Goal: Task Accomplishment & Management: Use online tool/utility

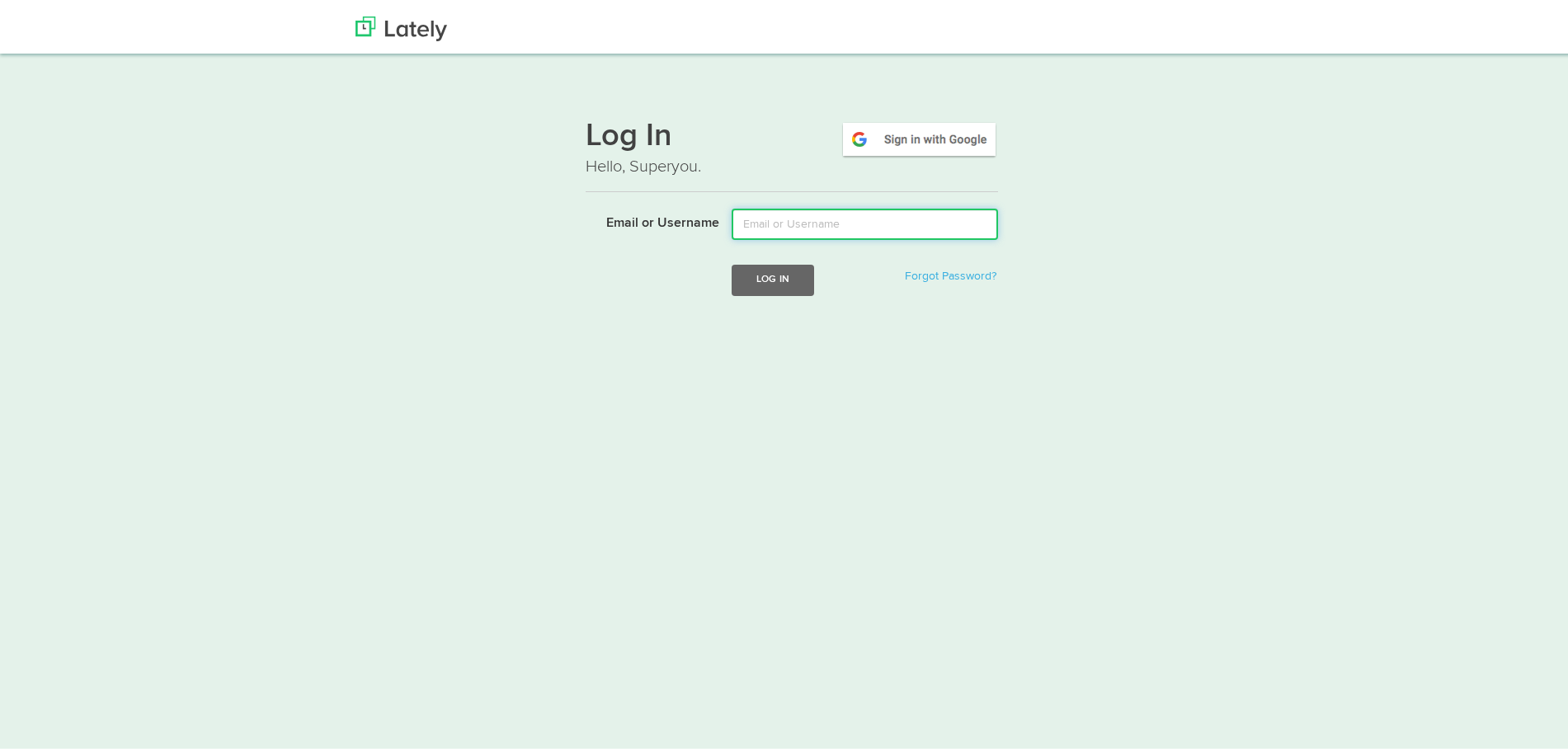
click at [975, 206] on input "Email or Username" at bounding box center [864, 220] width 266 height 32
type input "klopez@ubisglobal.com"
click at [790, 288] on button "Log In" at bounding box center [773, 276] width 82 height 31
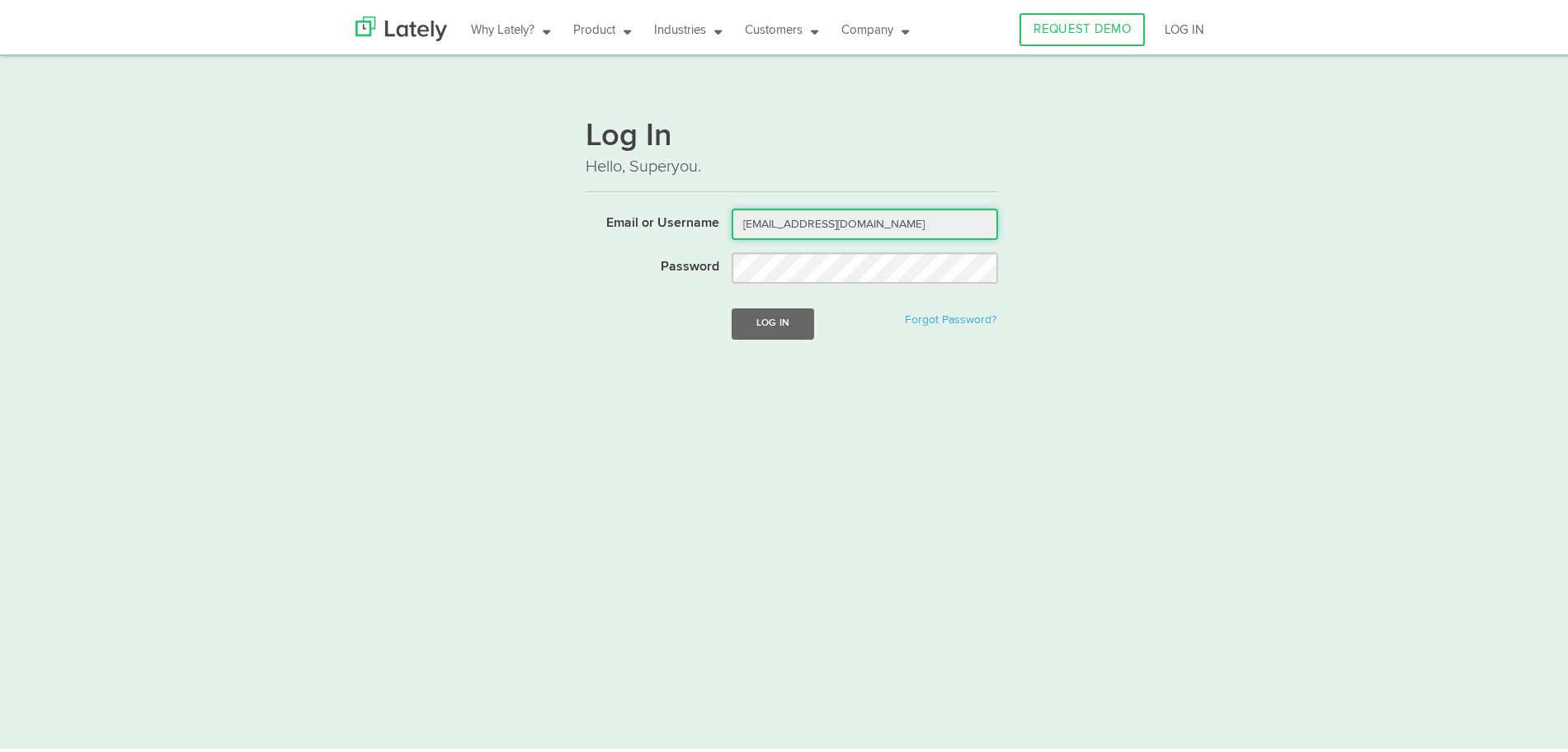
click at [811, 234] on input "klopez@ubisglobal.com" at bounding box center [864, 220] width 266 height 32
click at [809, 324] on div "Log In Forgot Password?" at bounding box center [865, 319] width 292 height 31
click at [780, 319] on button "Log In" at bounding box center [773, 319] width 82 height 31
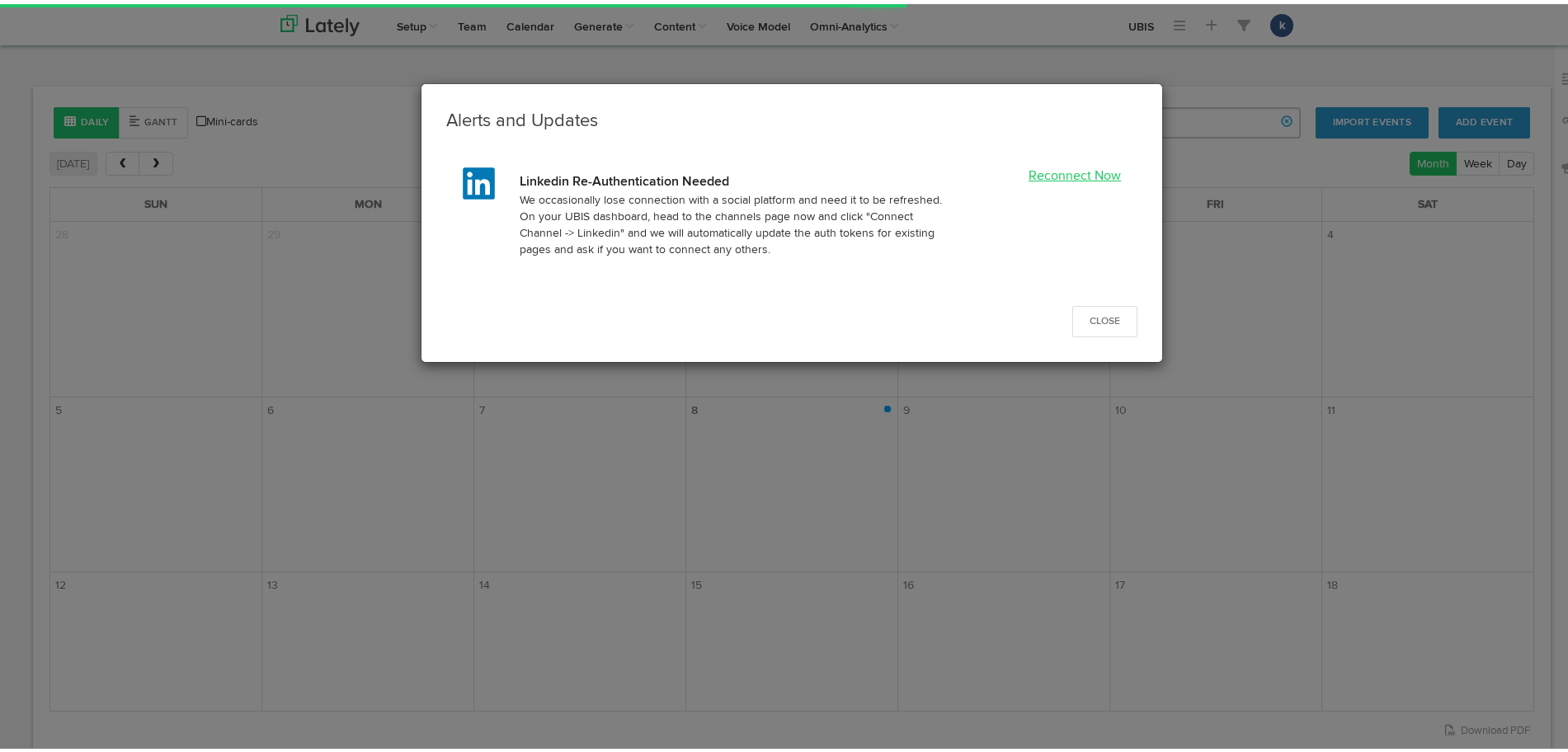
click at [1075, 179] on link "Reconnect Now" at bounding box center [1075, 172] width 93 height 13
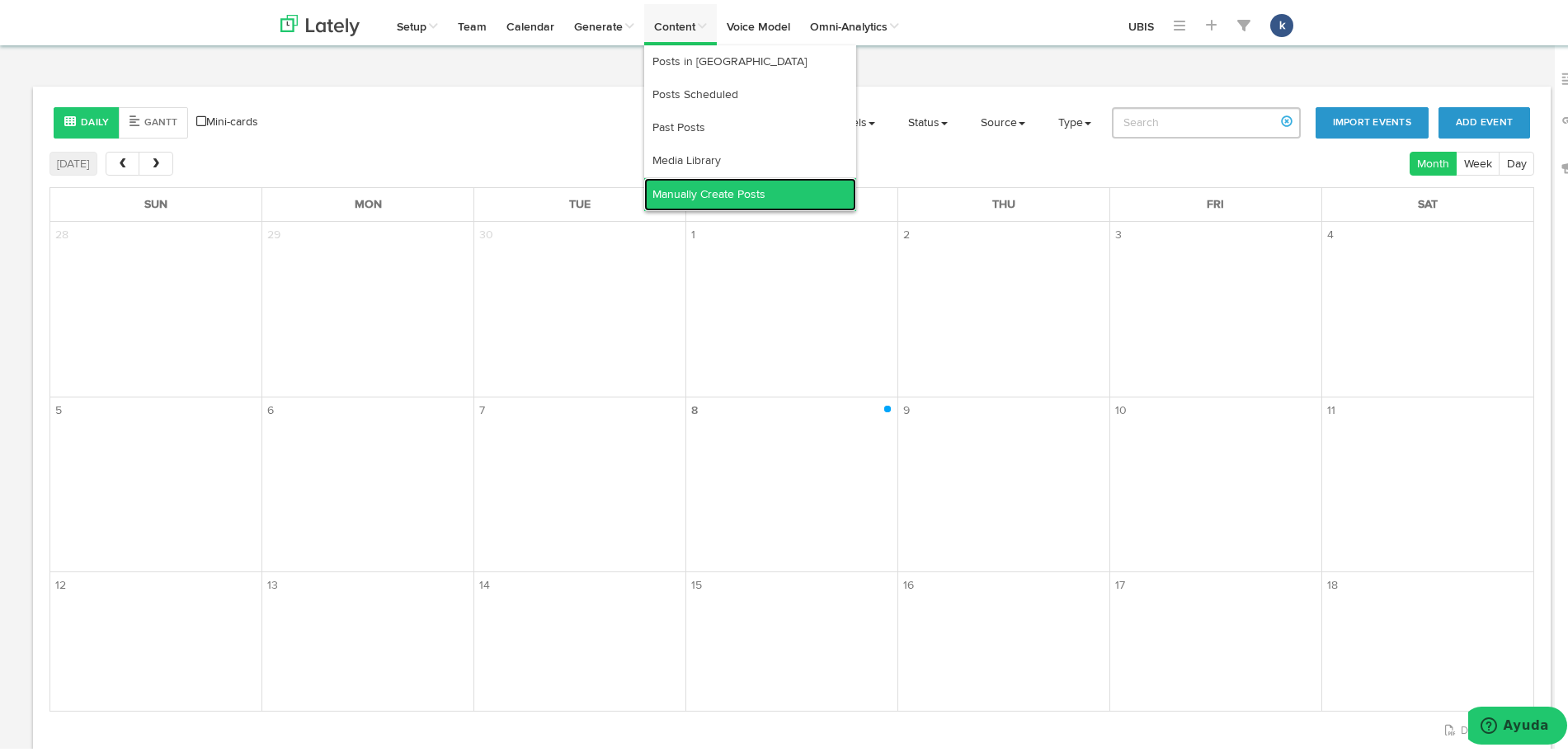
click at [744, 206] on link "Manually Create Posts" at bounding box center [749, 190] width 212 height 33
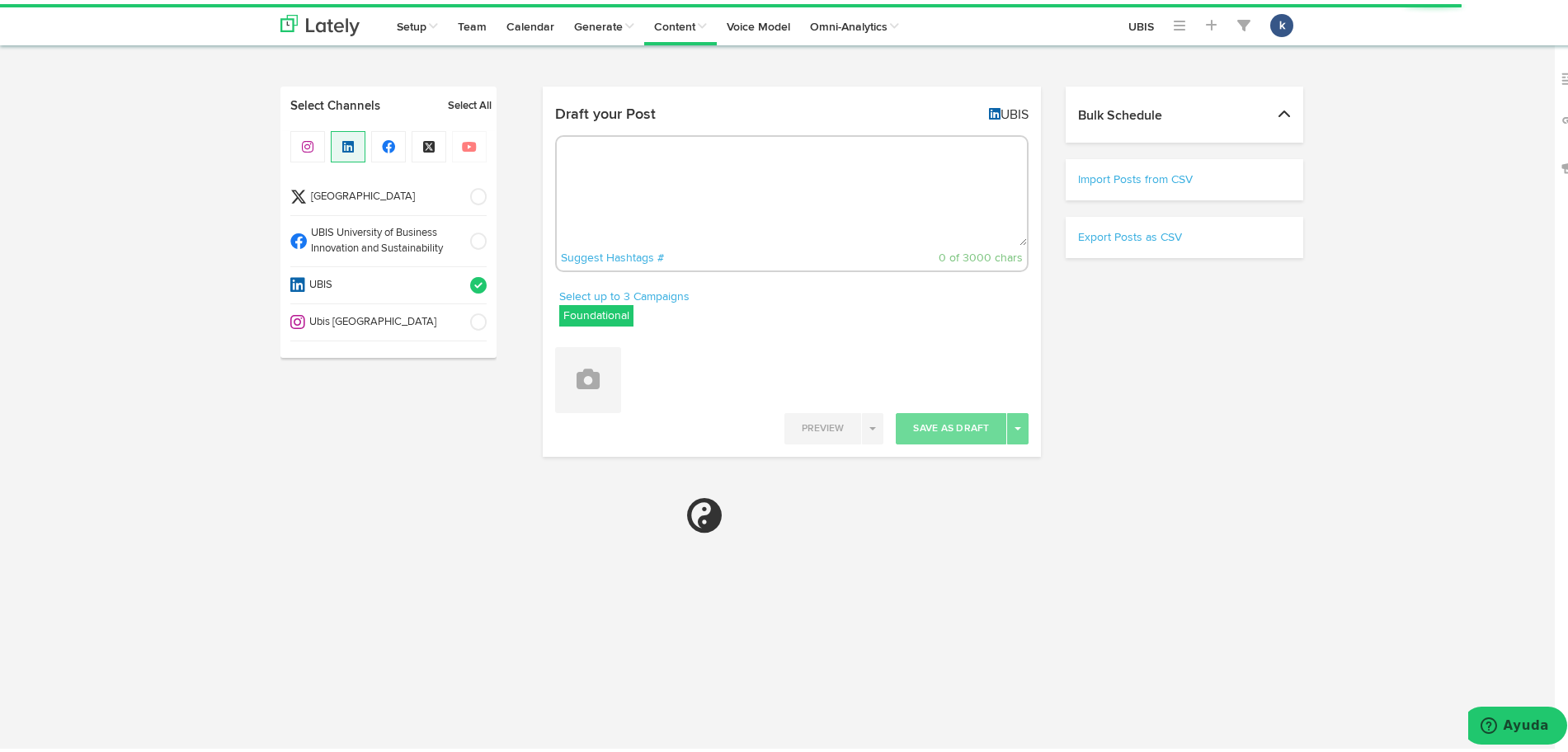
radio input "true"
select select "6"
select select "32"
select select "PM"
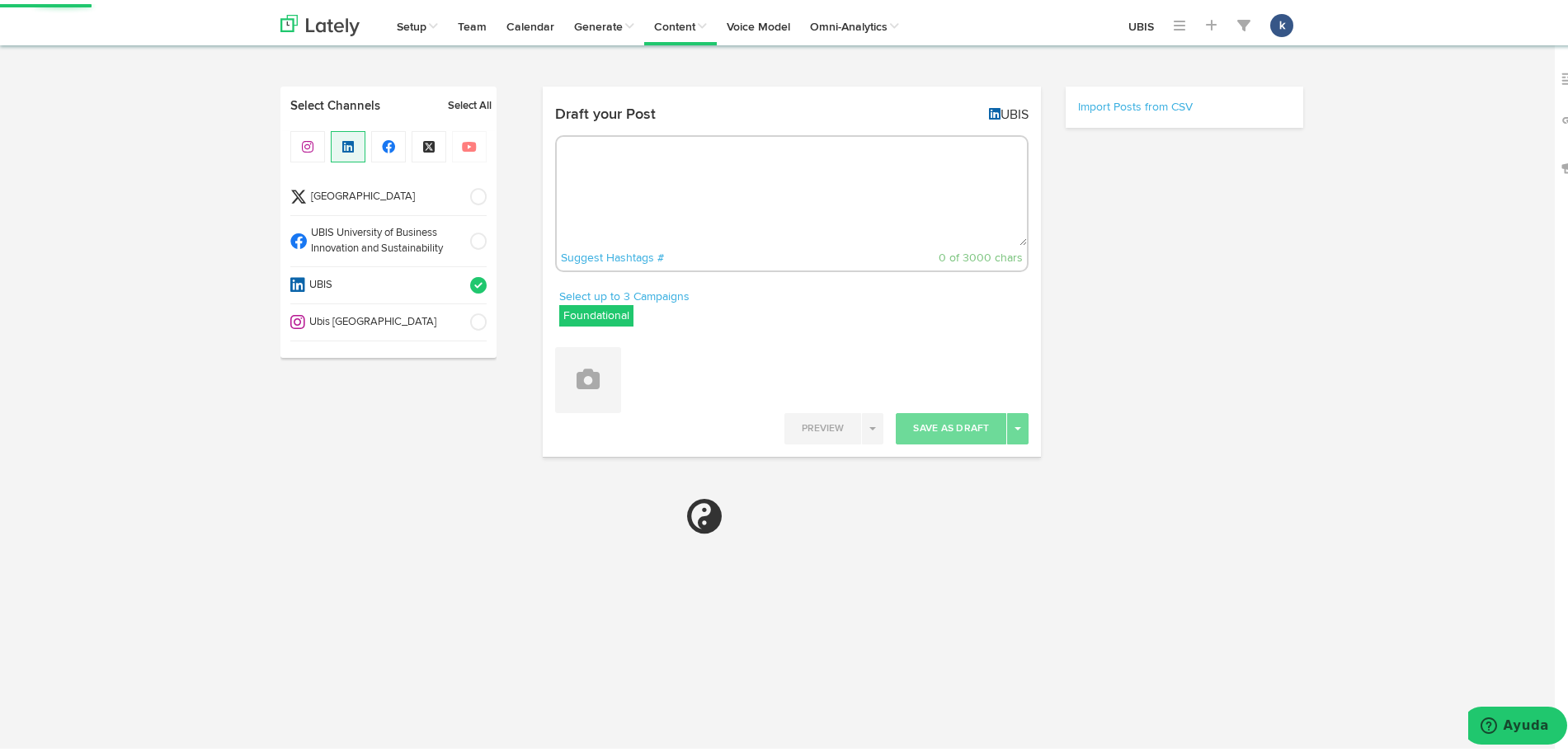
select select "11"
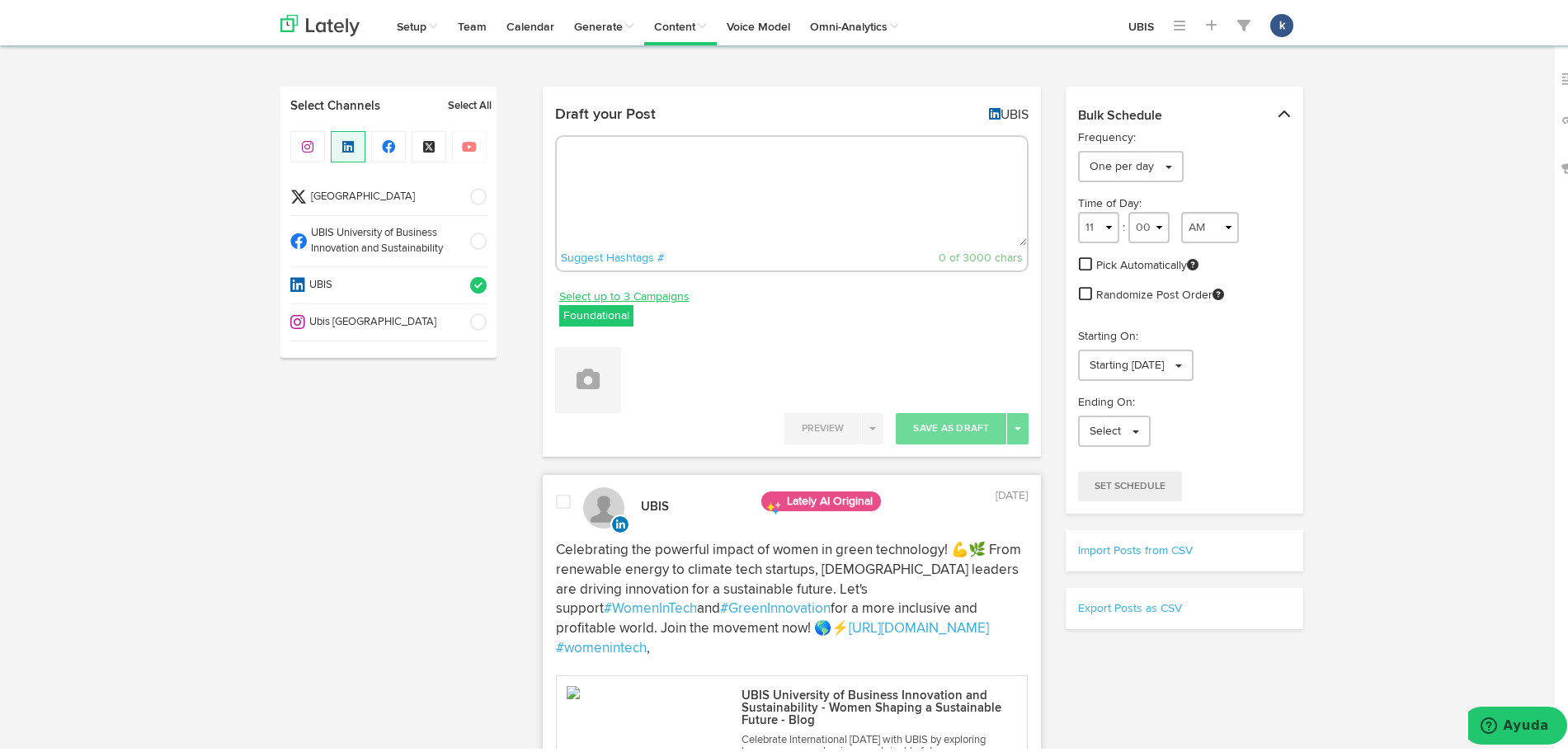
click at [630, 290] on link "Select up to 3 Campaigns" at bounding box center [624, 292] width 130 height 18
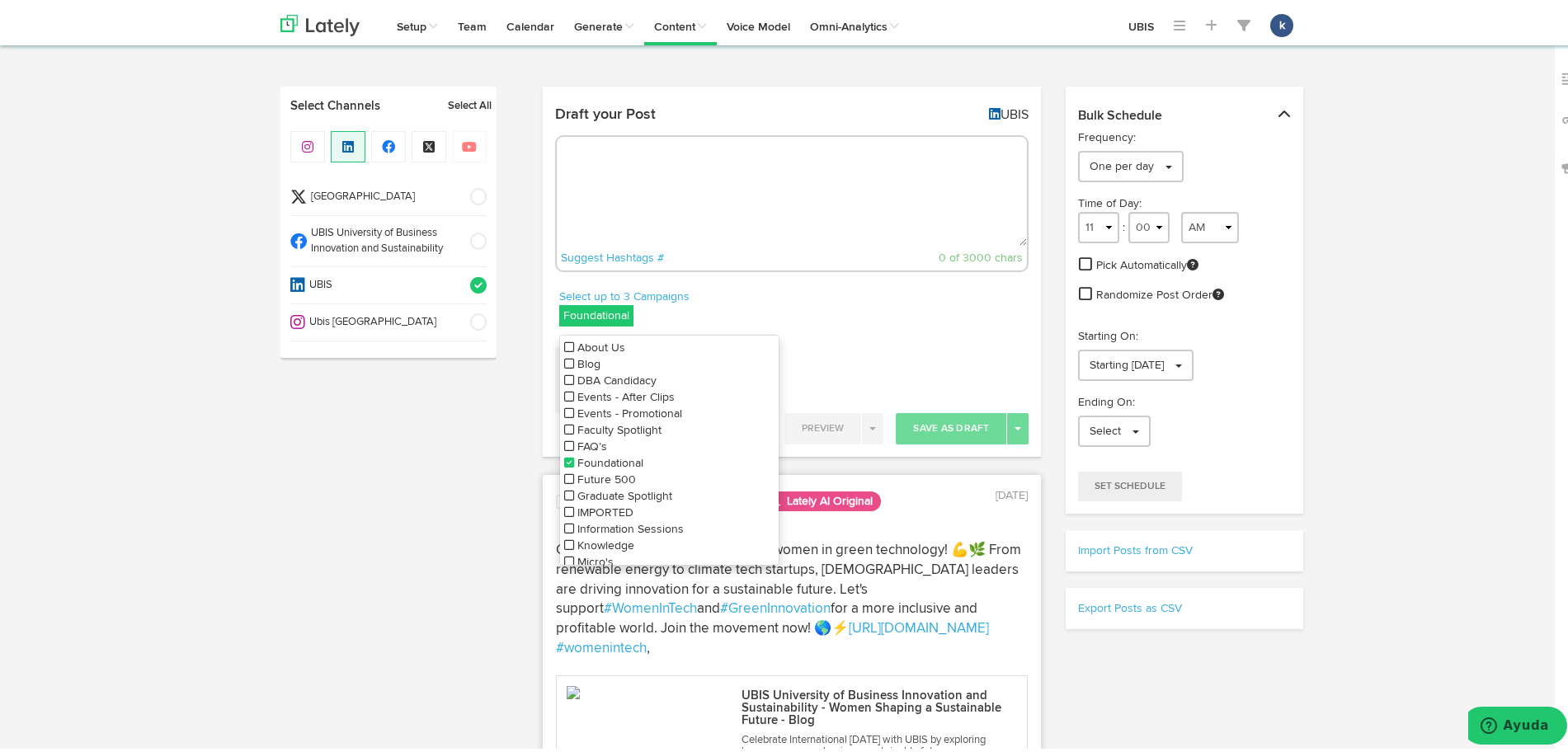
click at [792, 349] on div "Attach Images from Lately Attach Videos from Lately Upload Images" at bounding box center [792, 366] width 475 height 48
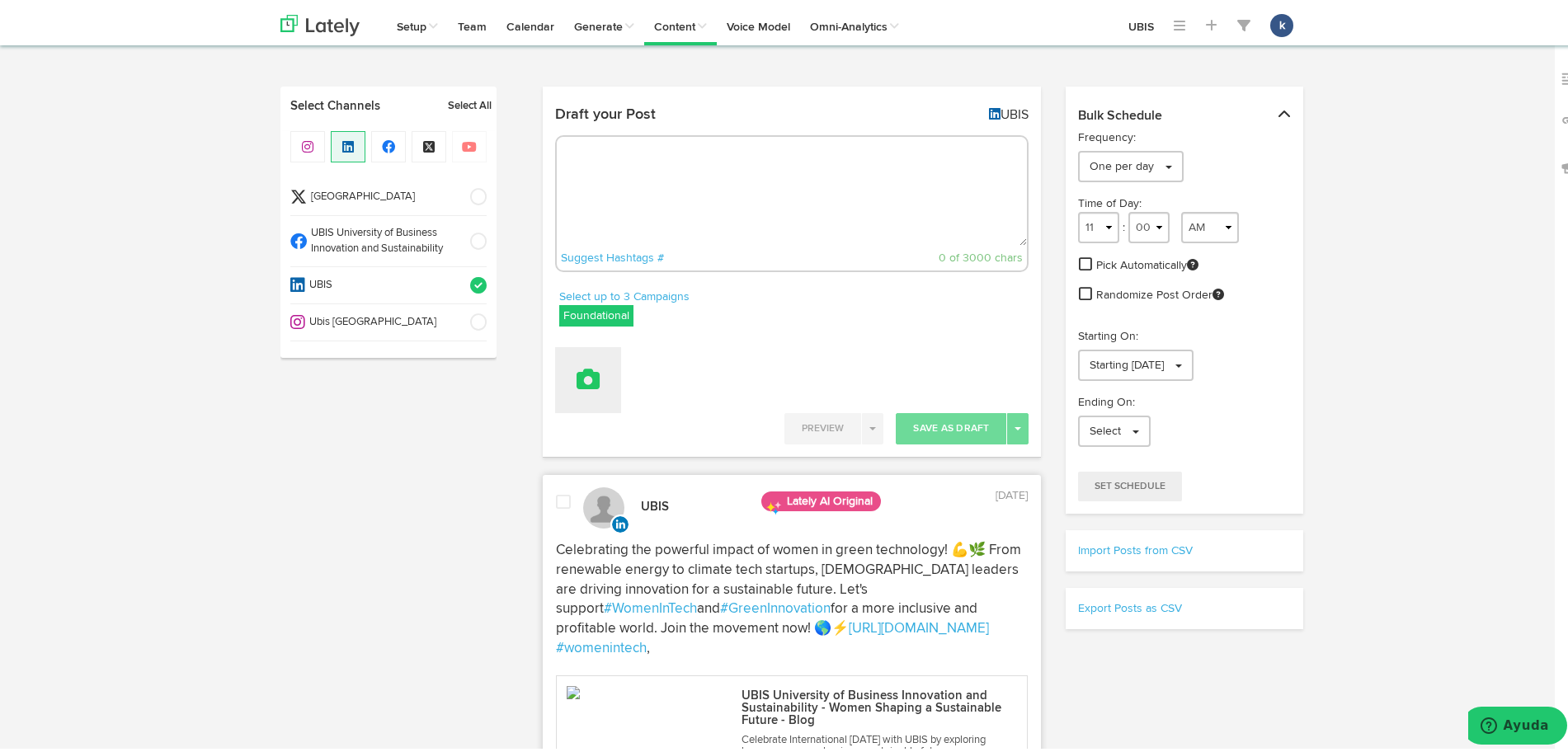
click at [567, 376] on button at bounding box center [588, 376] width 66 height 66
click at [653, 481] on link "Upload Images" at bounding box center [634, 483] width 156 height 26
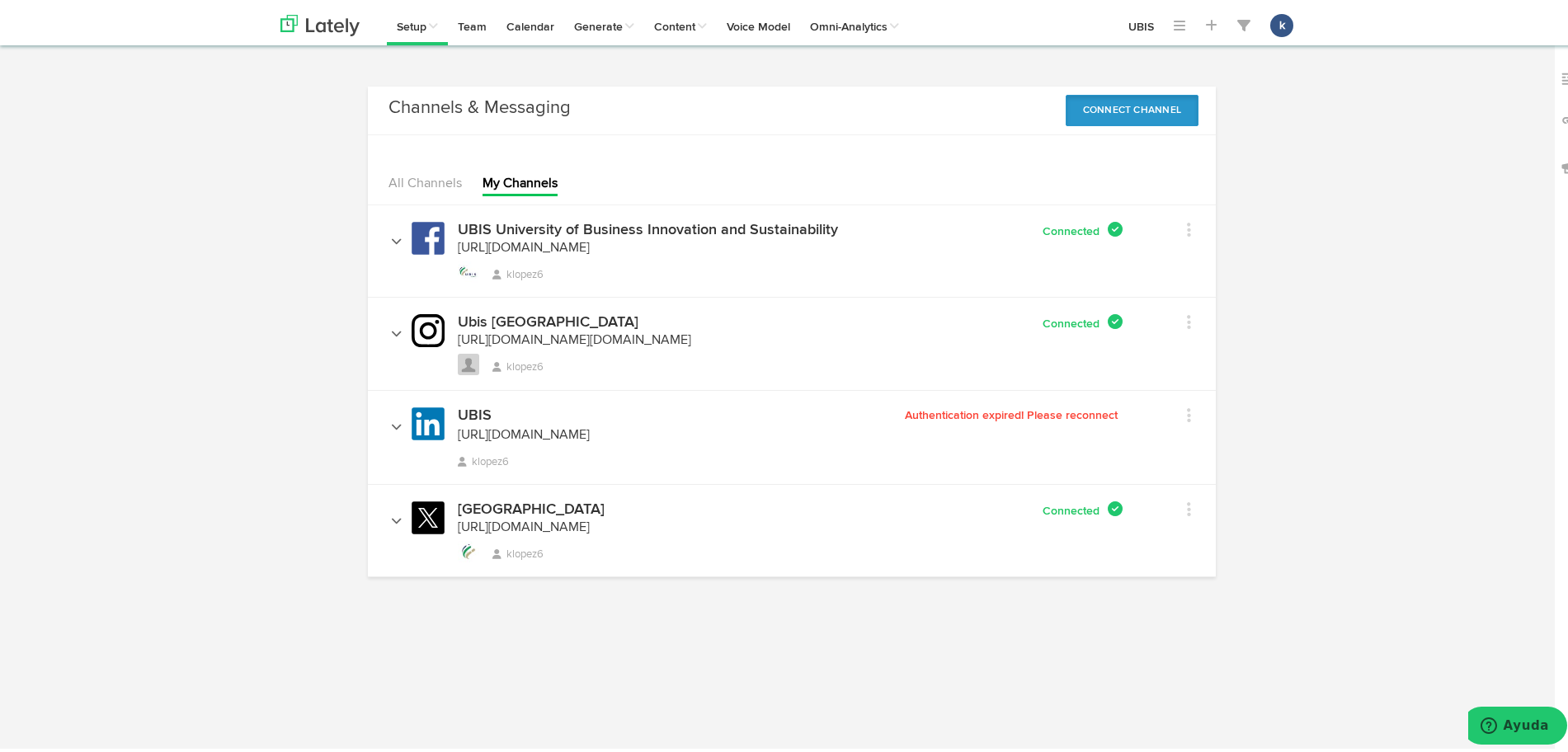
click at [1114, 112] on button "Connect Channel" at bounding box center [1133, 106] width 134 height 32
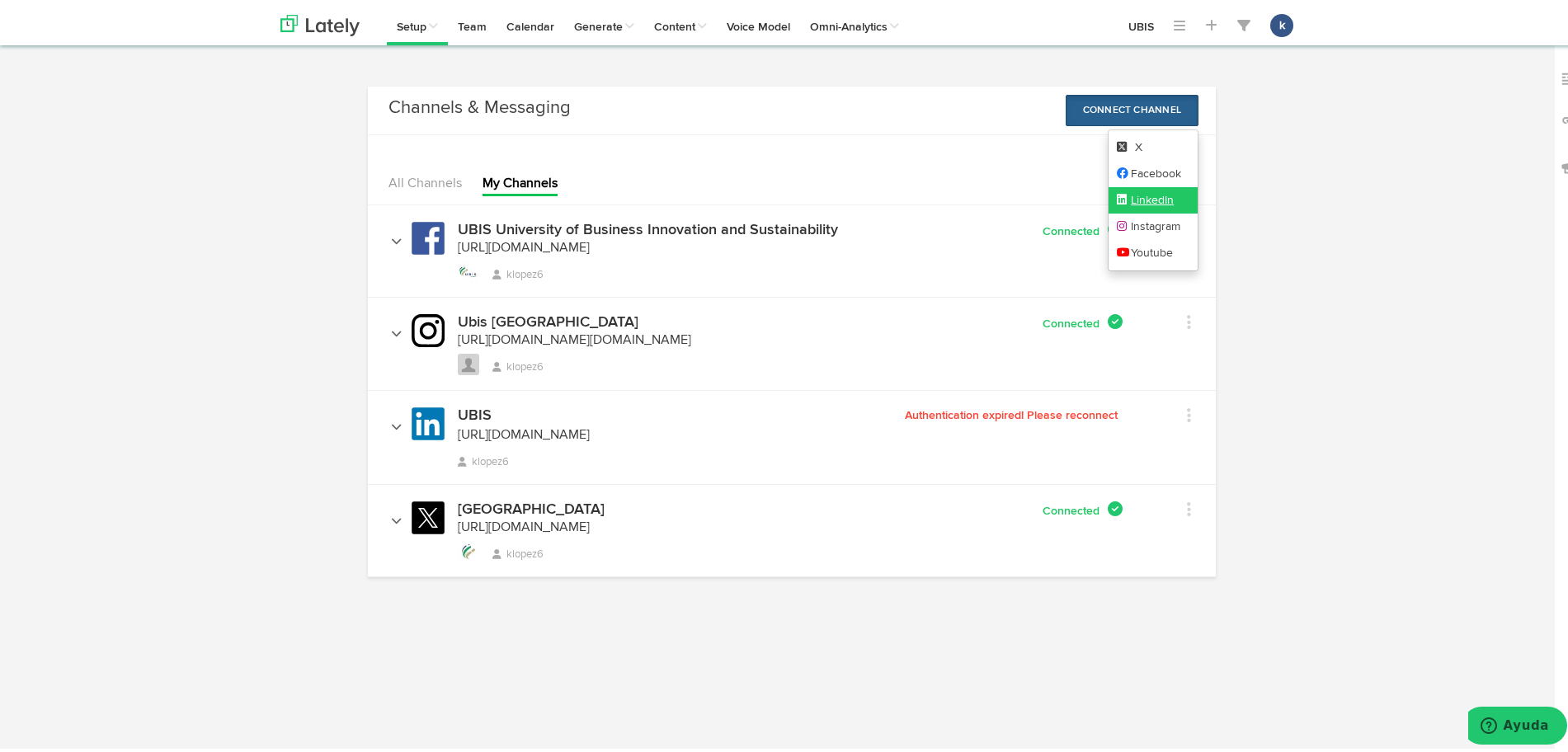
click at [1108, 197] on link "LinkedIn" at bounding box center [1153, 196] width 90 height 26
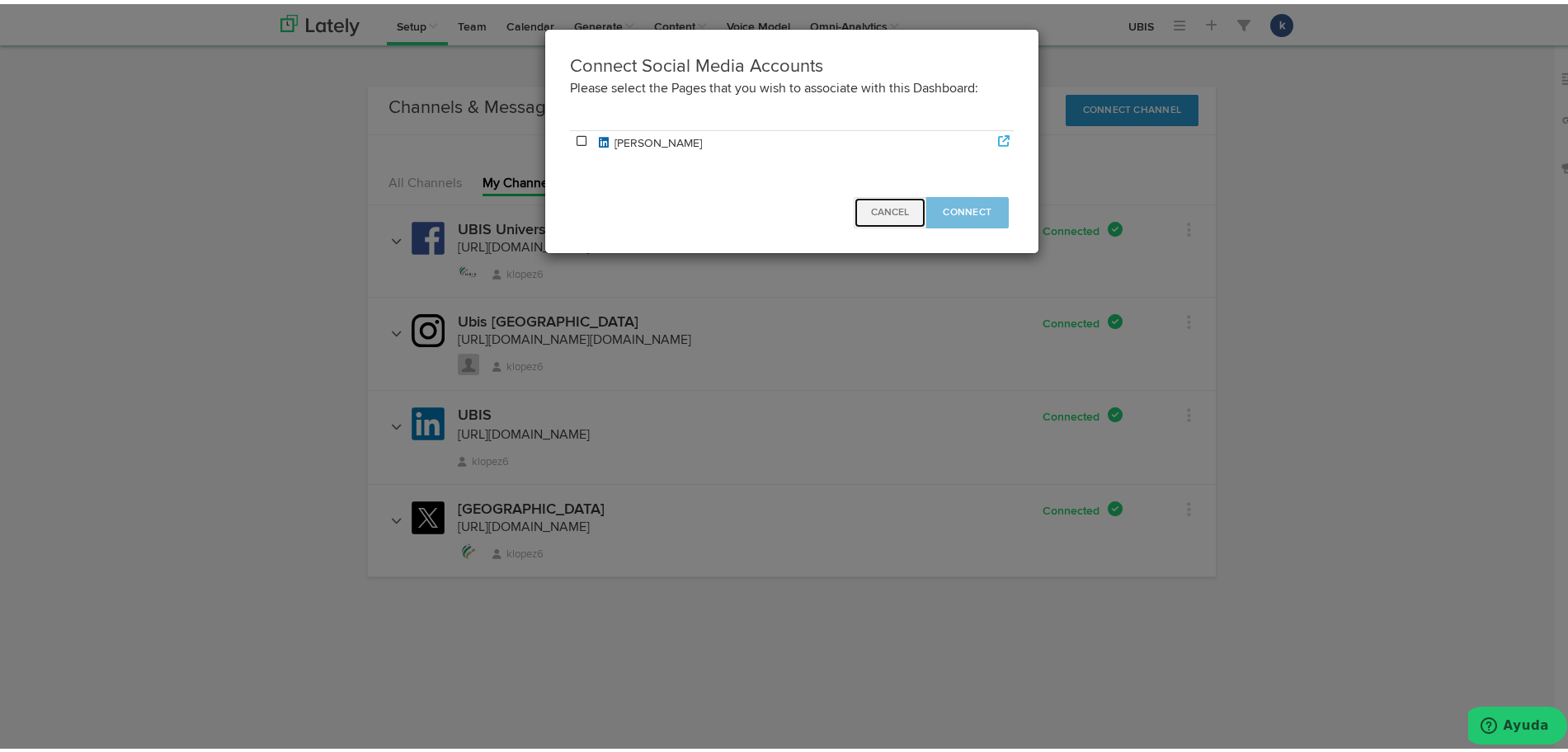
click at [869, 199] on button "Cancel" at bounding box center [891, 209] width 73 height 32
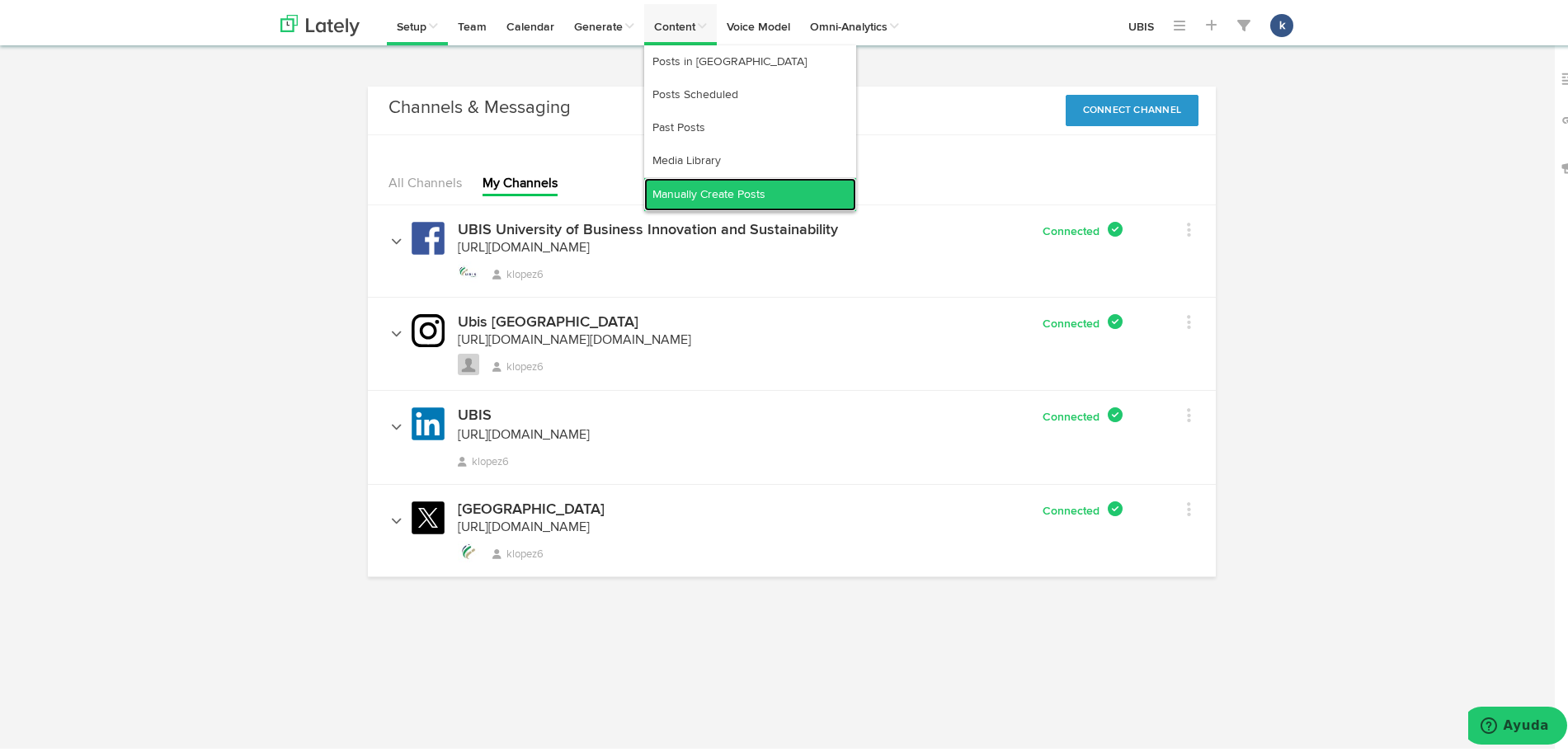
click at [763, 179] on link "Manually Create Posts" at bounding box center [749, 190] width 212 height 33
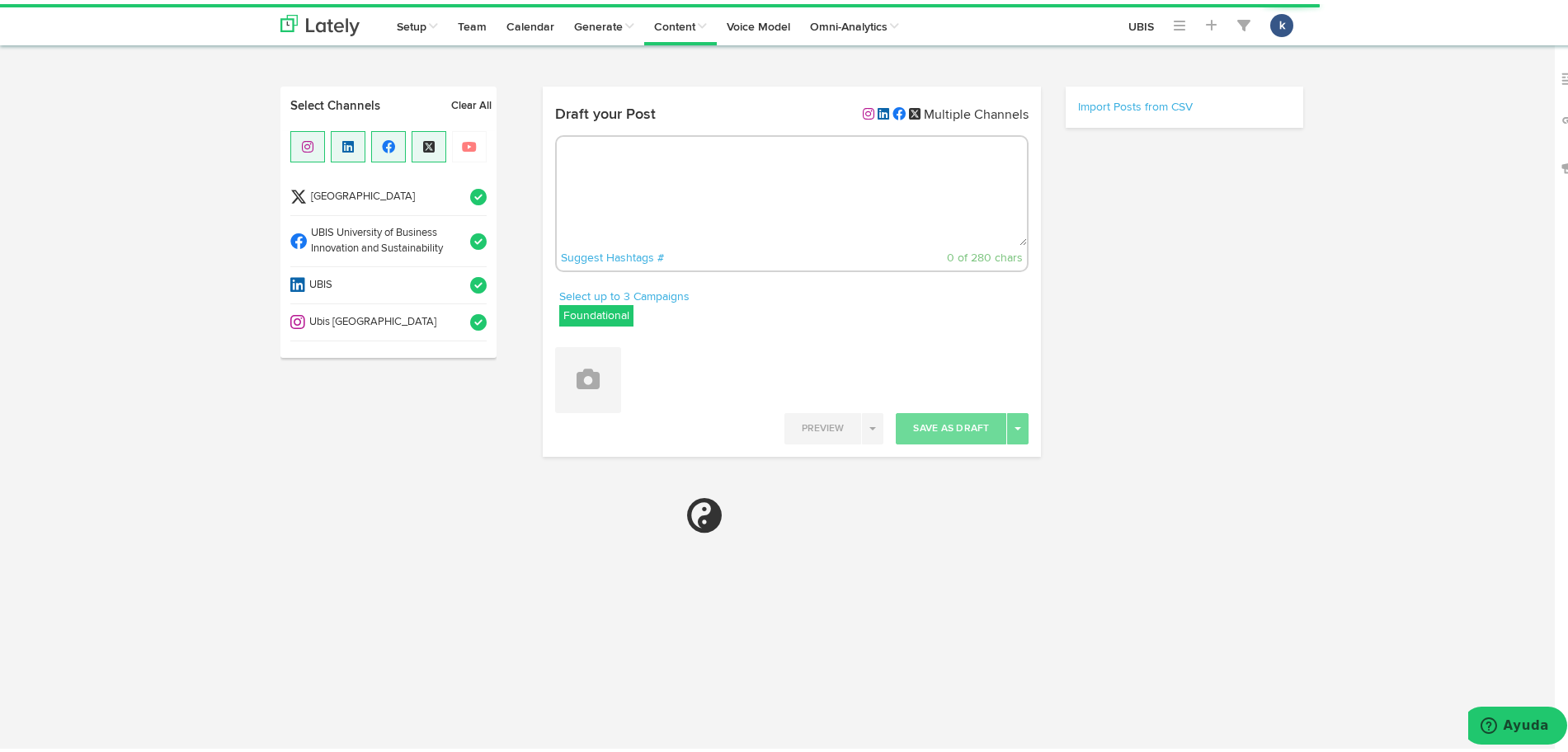
select select "6"
select select "21"
select select "PM"
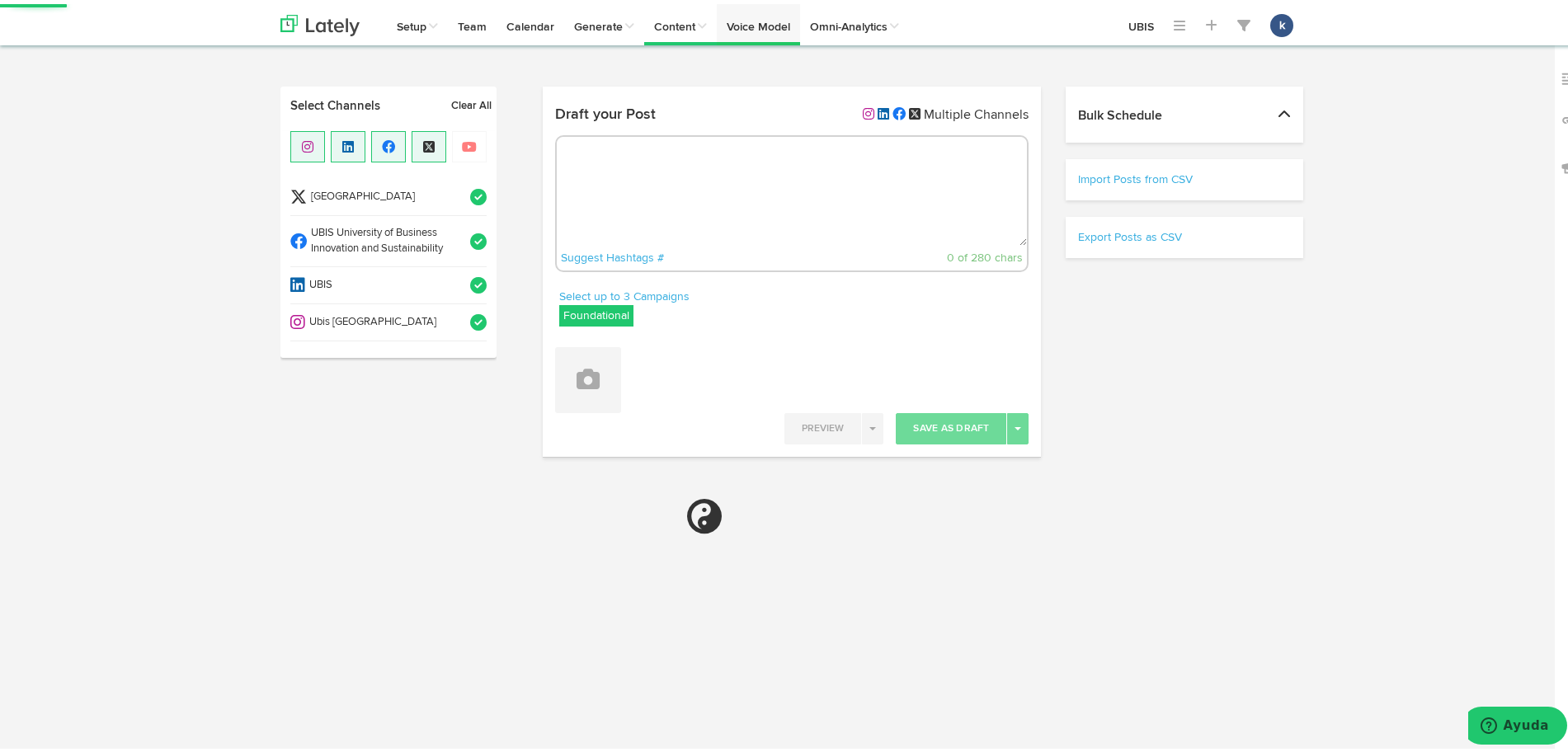
select select "11"
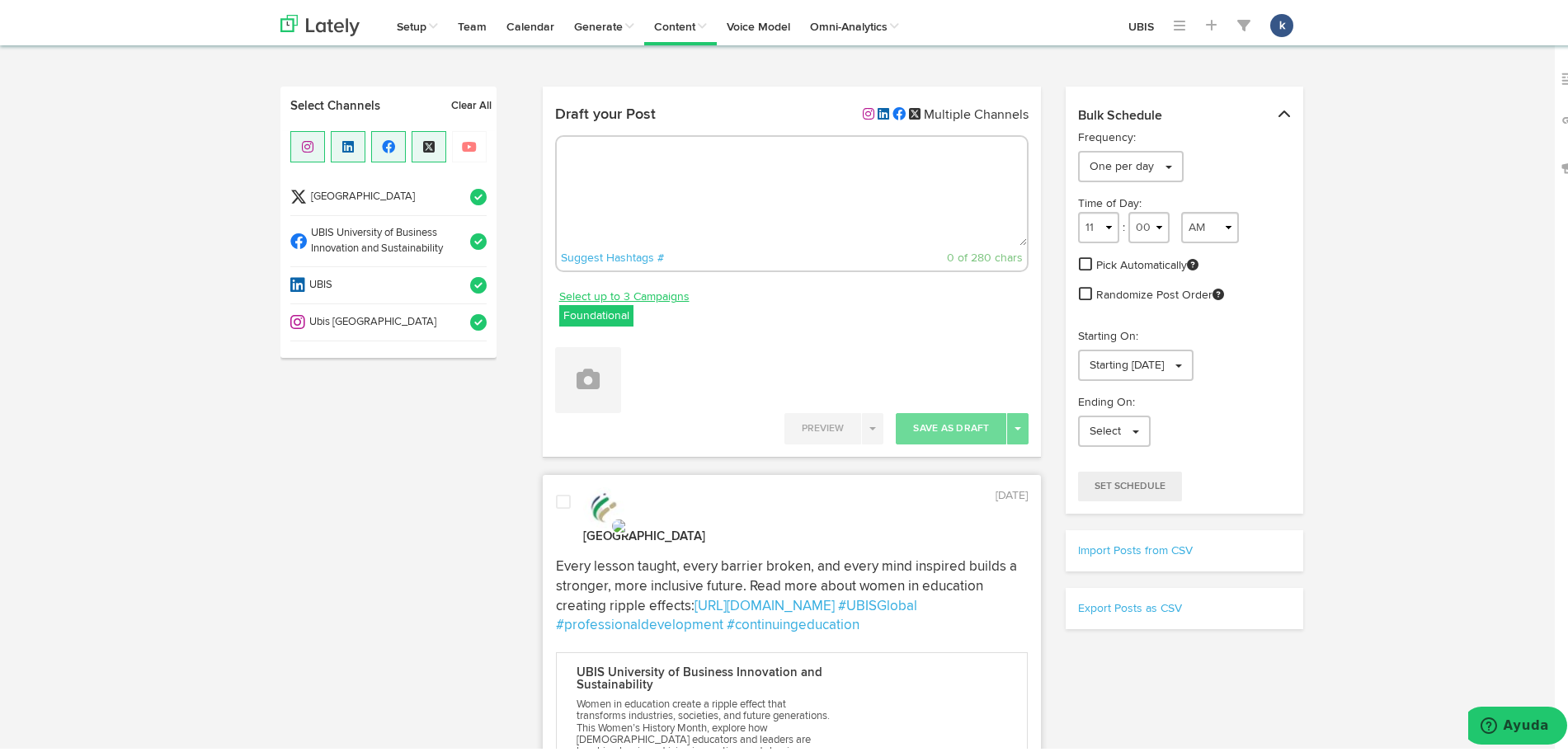
click at [658, 287] on link "Select up to 3 Campaigns" at bounding box center [624, 292] width 130 height 18
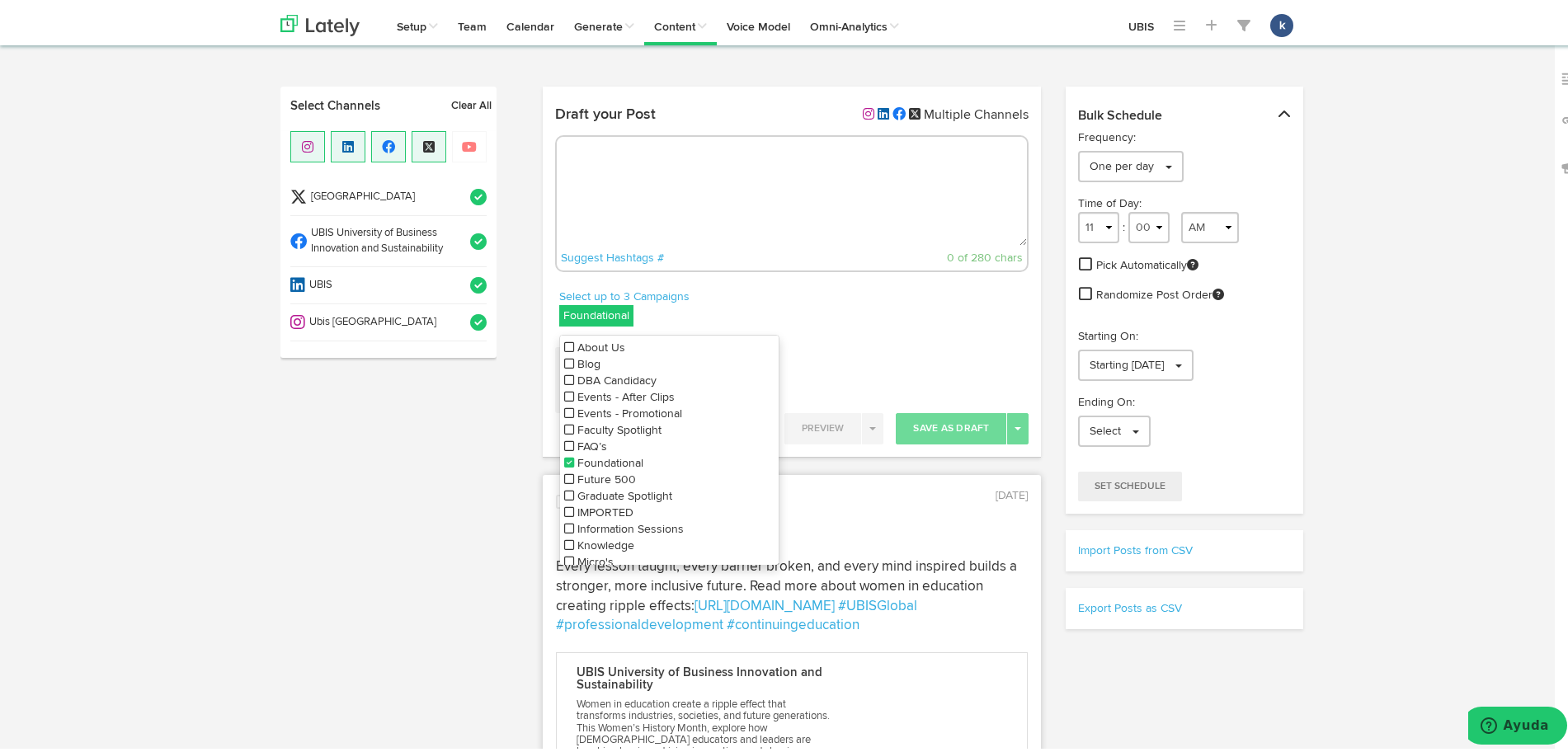
click at [456, 302] on li "Ubis [GEOGRAPHIC_DATA]" at bounding box center [389, 319] width 196 height 37
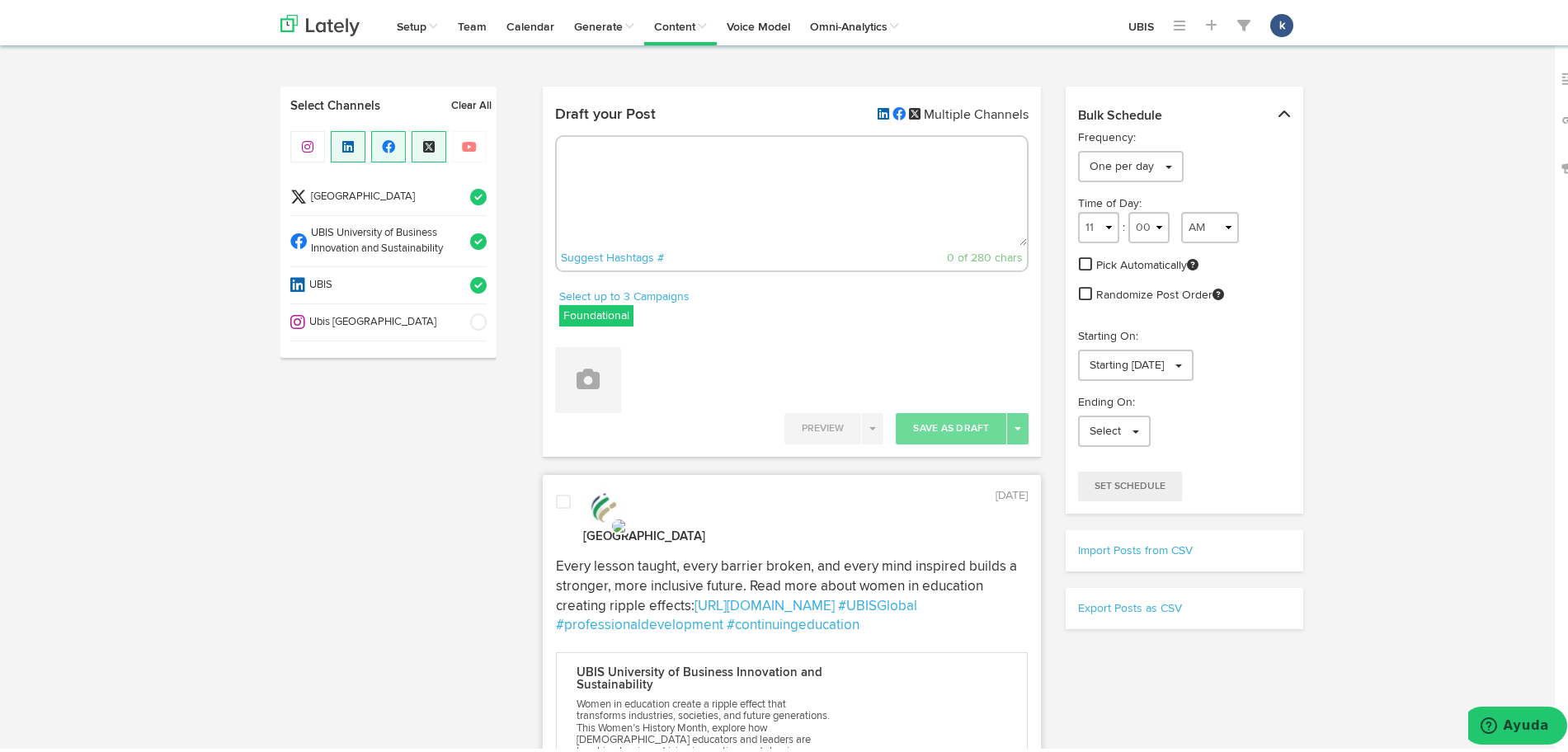
click at [459, 249] on li "UBIS University of Business Innovation and Sustainability" at bounding box center [389, 237] width 196 height 51
click at [466, 208] on li "[GEOGRAPHIC_DATA]" at bounding box center [389, 193] width 196 height 37
click at [588, 306] on label "Foundational" at bounding box center [596, 311] width 74 height 21
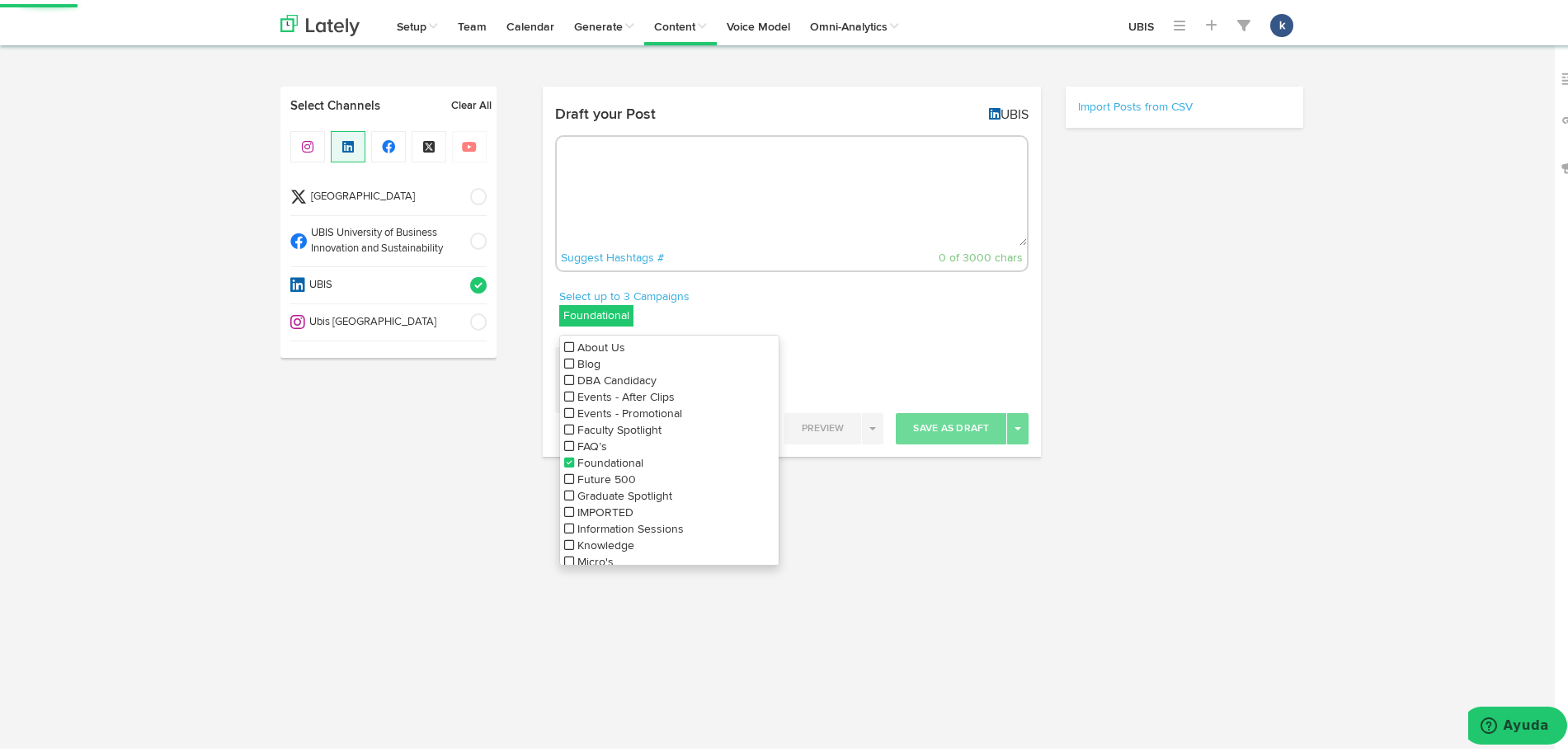
click at [585, 352] on li "Blog" at bounding box center [669, 361] width 219 height 17
select select "11"
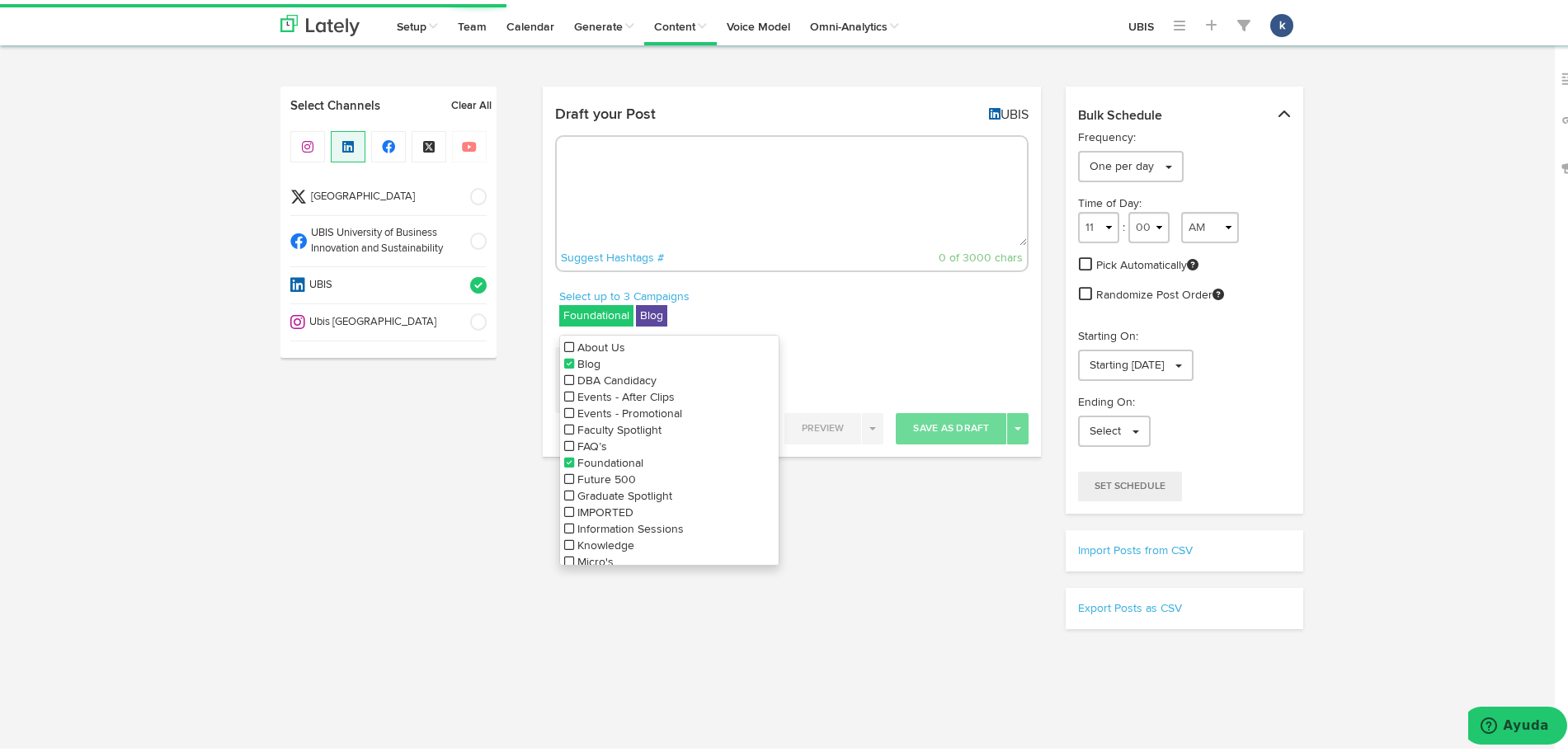
drag, startPoint x: 573, startPoint y: 346, endPoint x: 560, endPoint y: 357, distance: 17.0
click at [577, 345] on span "About Us" at bounding box center [601, 344] width 48 height 11
click at [564, 357] on icon at bounding box center [569, 360] width 10 height 11
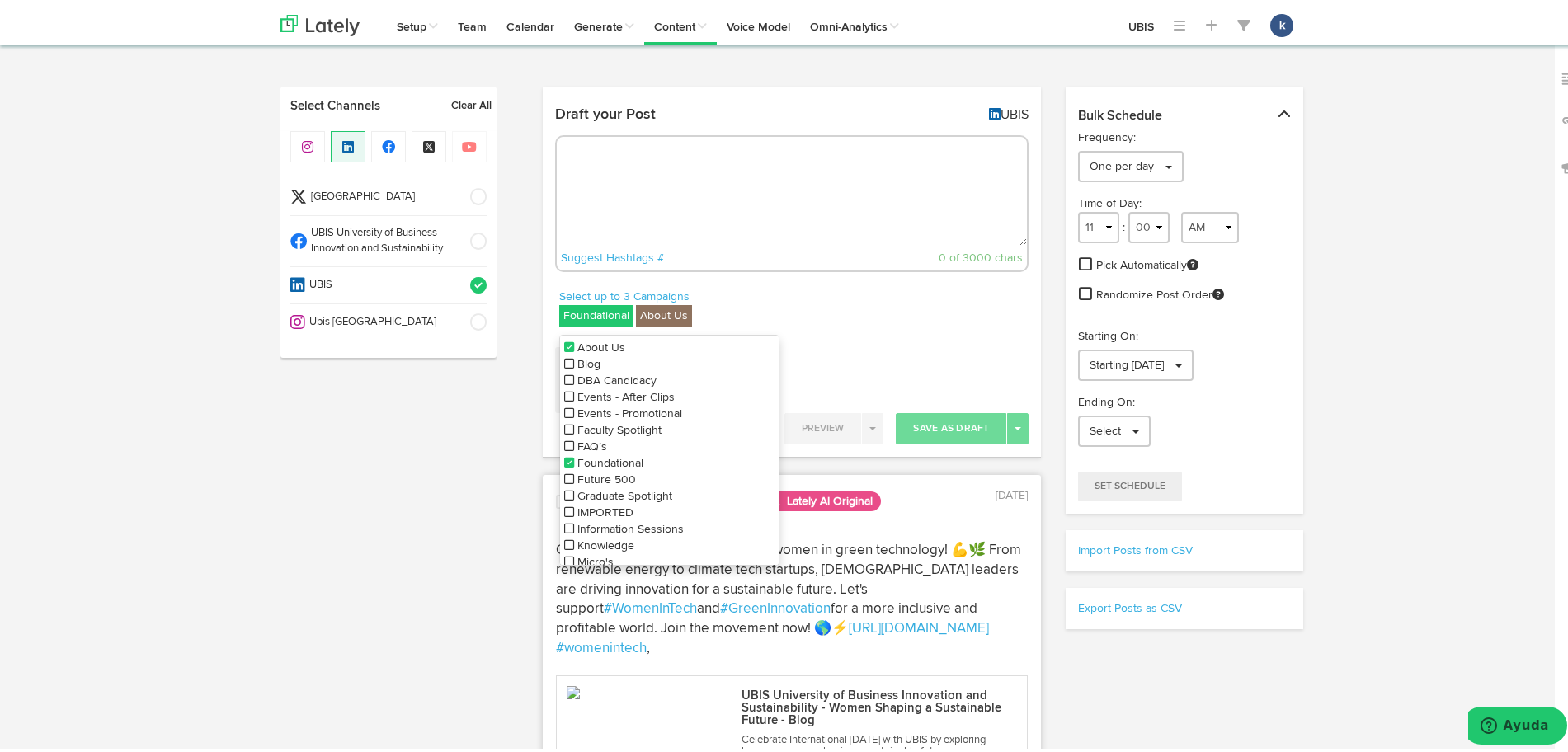
click at [564, 453] on icon at bounding box center [569, 459] width 10 height 11
click at [633, 285] on link "Select up to 3 Campaigns" at bounding box center [624, 292] width 130 height 18
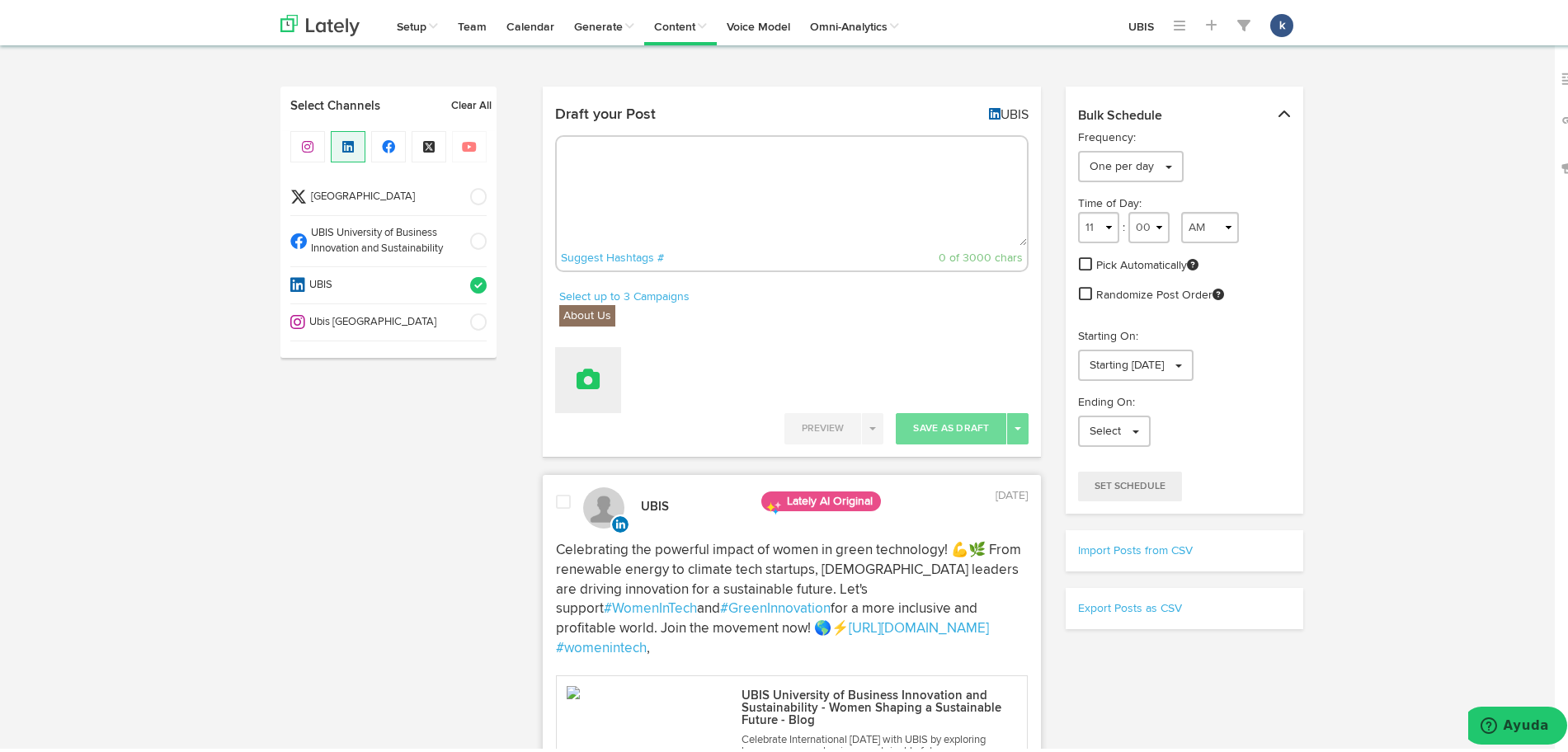
click at [596, 374] on button at bounding box center [588, 376] width 66 height 66
click at [619, 477] on link "Upload Images" at bounding box center [634, 483] width 156 height 26
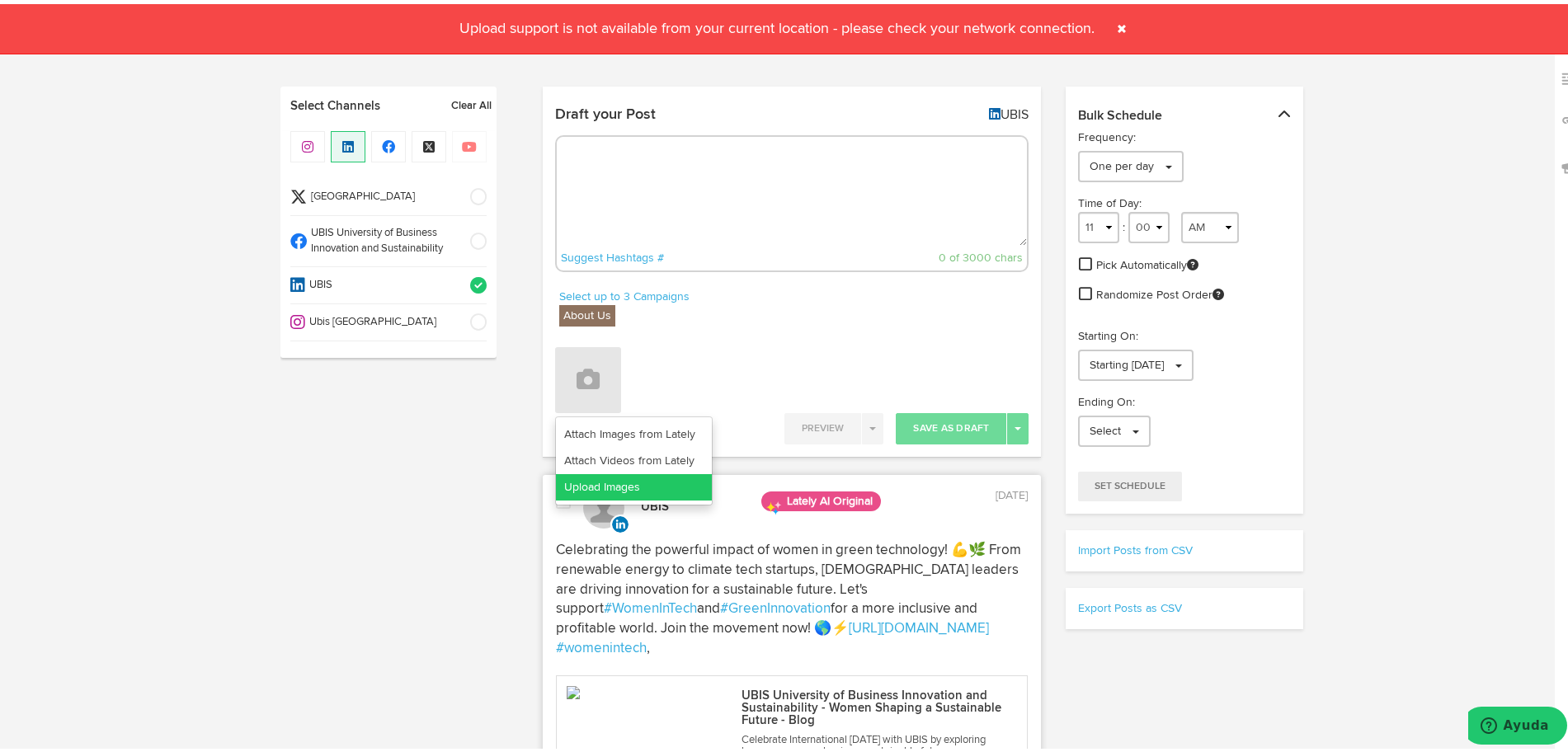
click at [619, 477] on link "Upload Images" at bounding box center [634, 483] width 156 height 26
click at [675, 487] on link "Upload Images" at bounding box center [634, 483] width 156 height 26
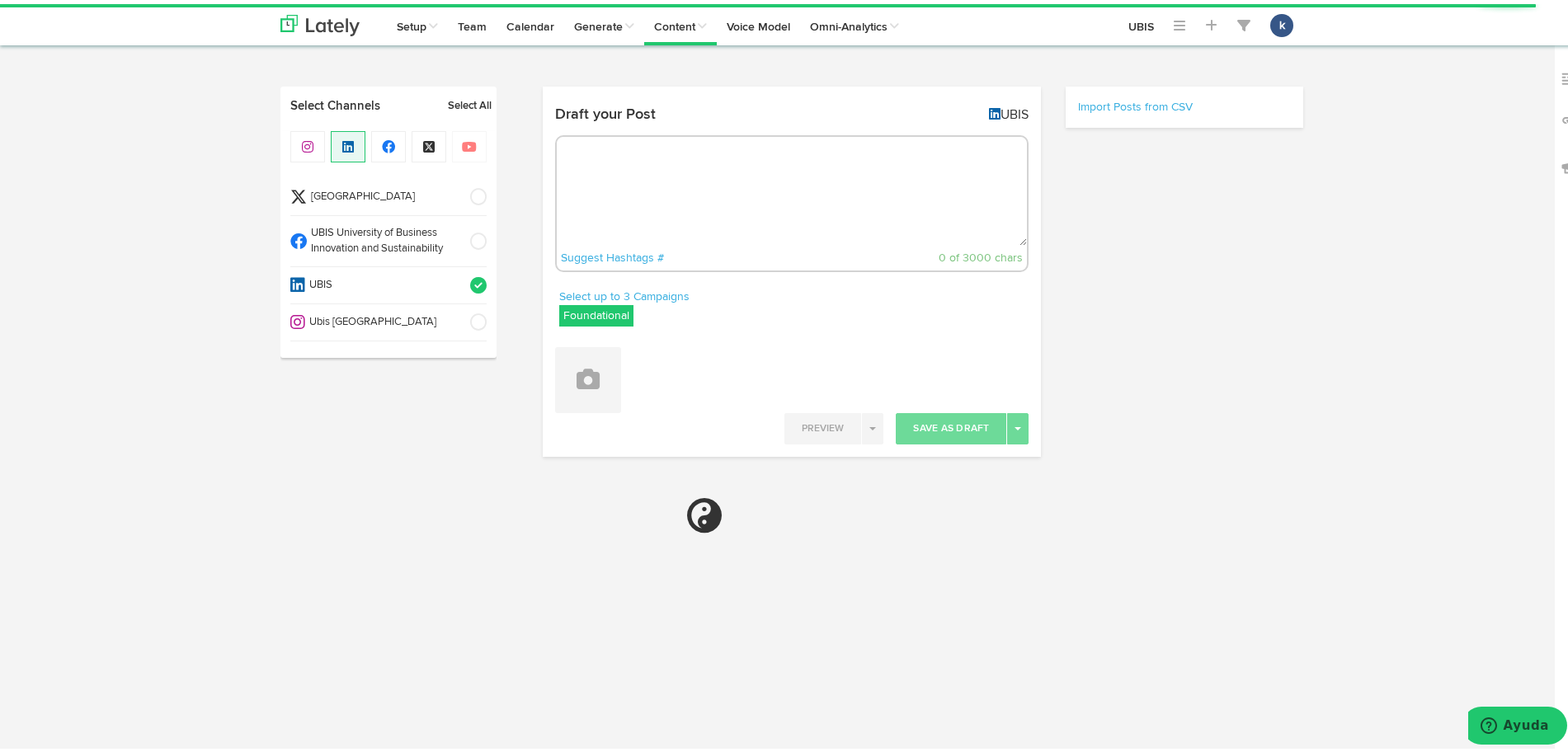
select select "6"
select select "23"
select select "PM"
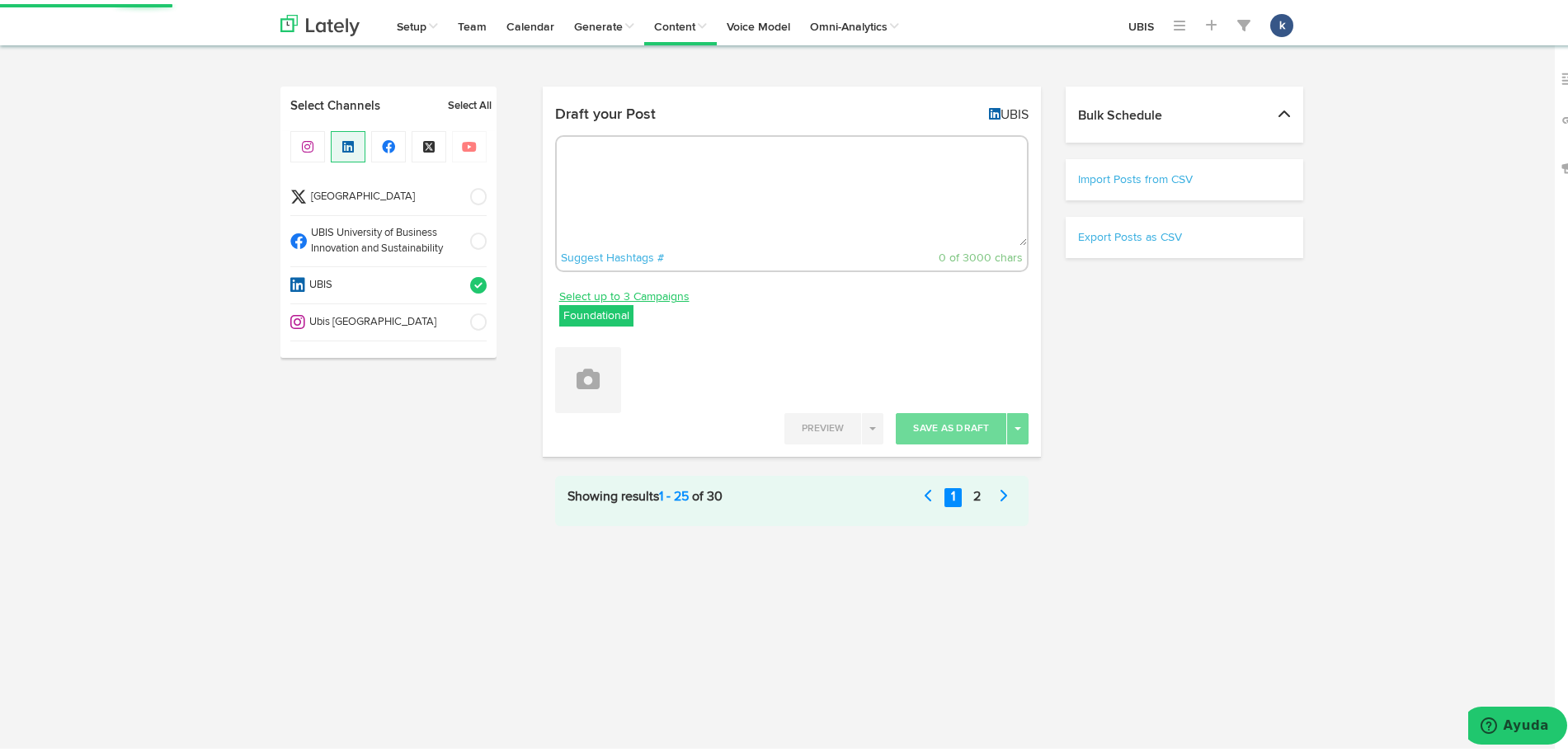
select select "11"
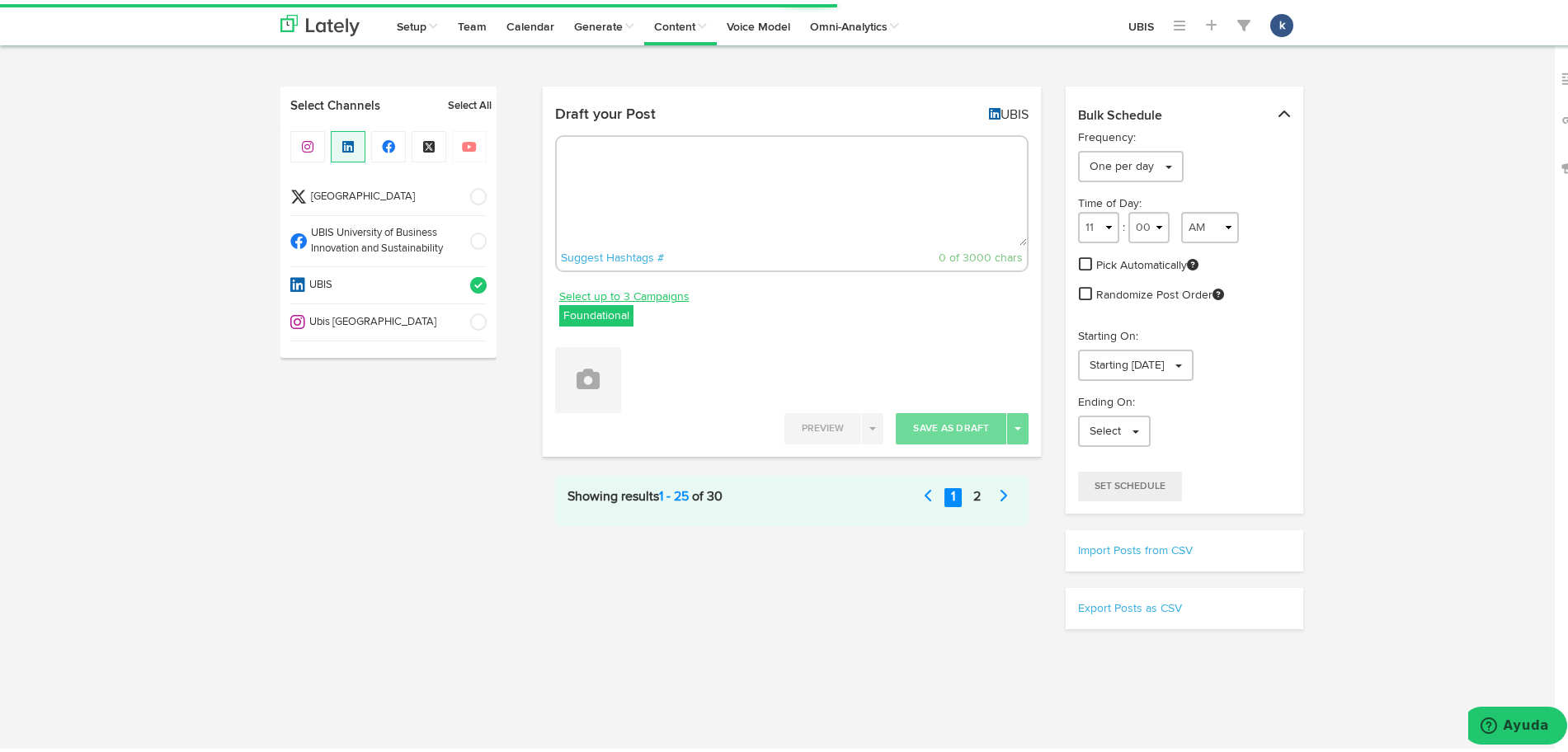
click at [620, 297] on link "Select up to 3 Campaigns" at bounding box center [624, 292] width 130 height 18
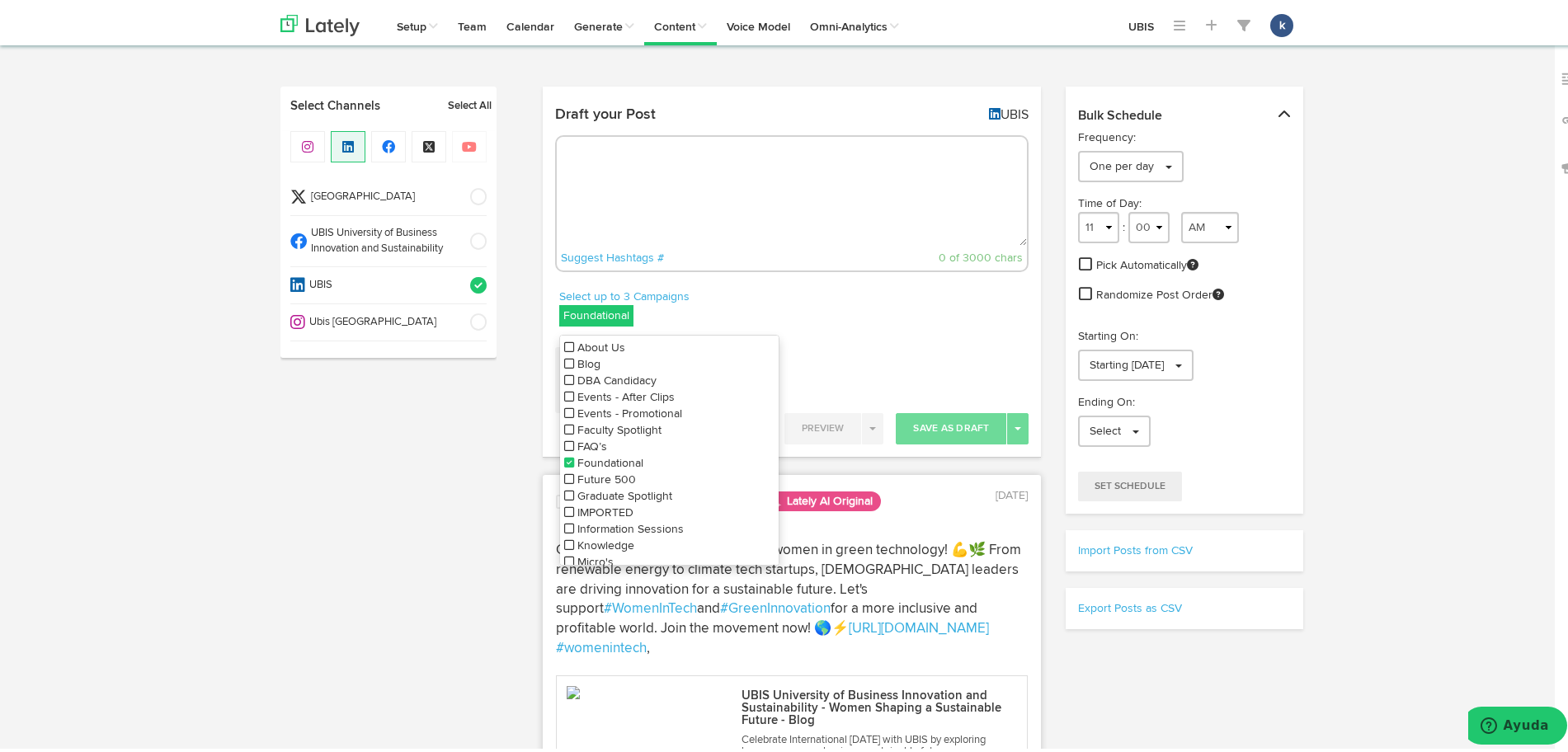
click at [564, 345] on icon at bounding box center [569, 343] width 10 height 11
click at [564, 462] on icon at bounding box center [569, 459] width 10 height 11
click at [650, 223] on textarea at bounding box center [792, 187] width 471 height 109
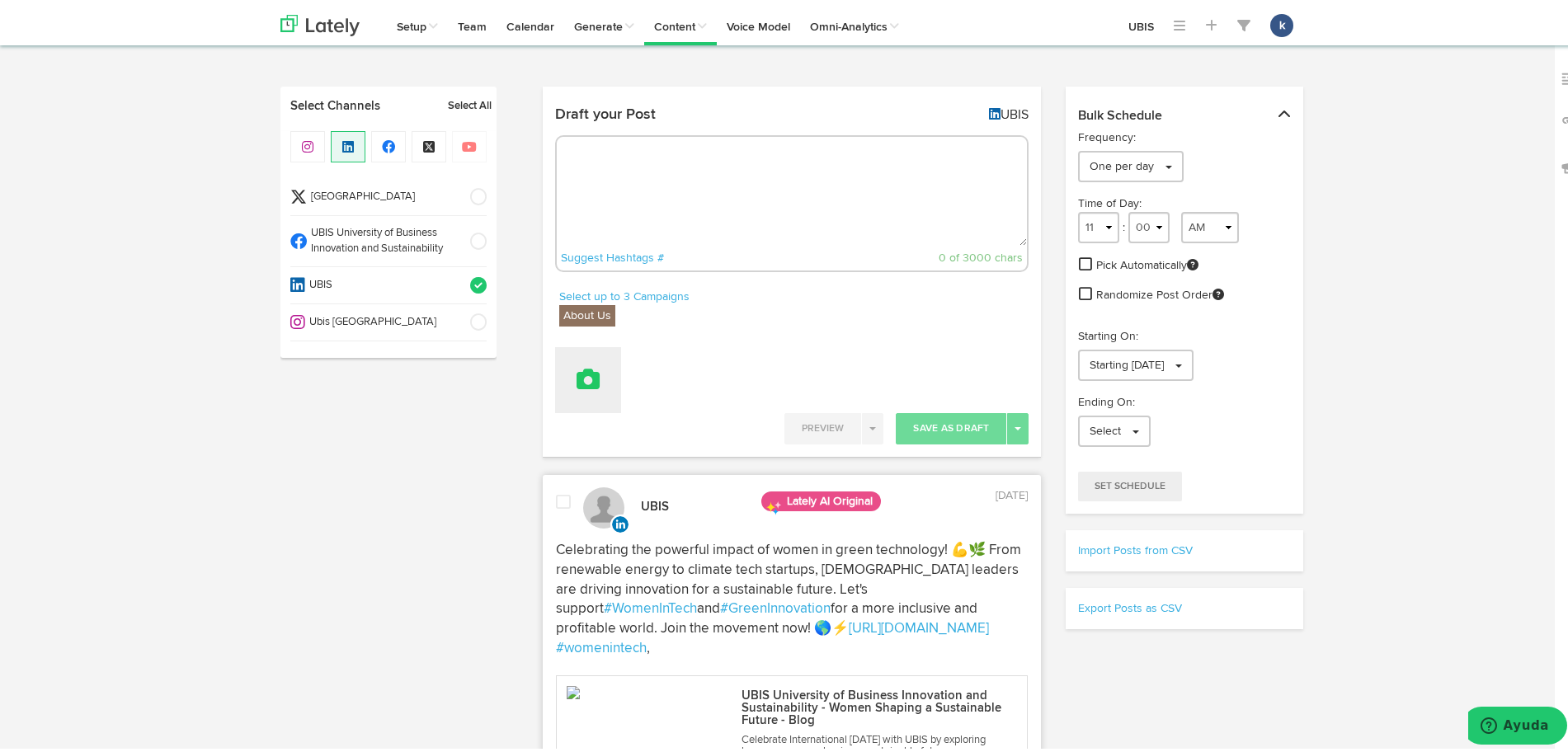
click at [609, 371] on button at bounding box center [588, 376] width 66 height 66
click at [616, 486] on link "Upload Images" at bounding box center [634, 483] width 156 height 26
click at [693, 470] on link "Upload Images" at bounding box center [634, 483] width 156 height 26
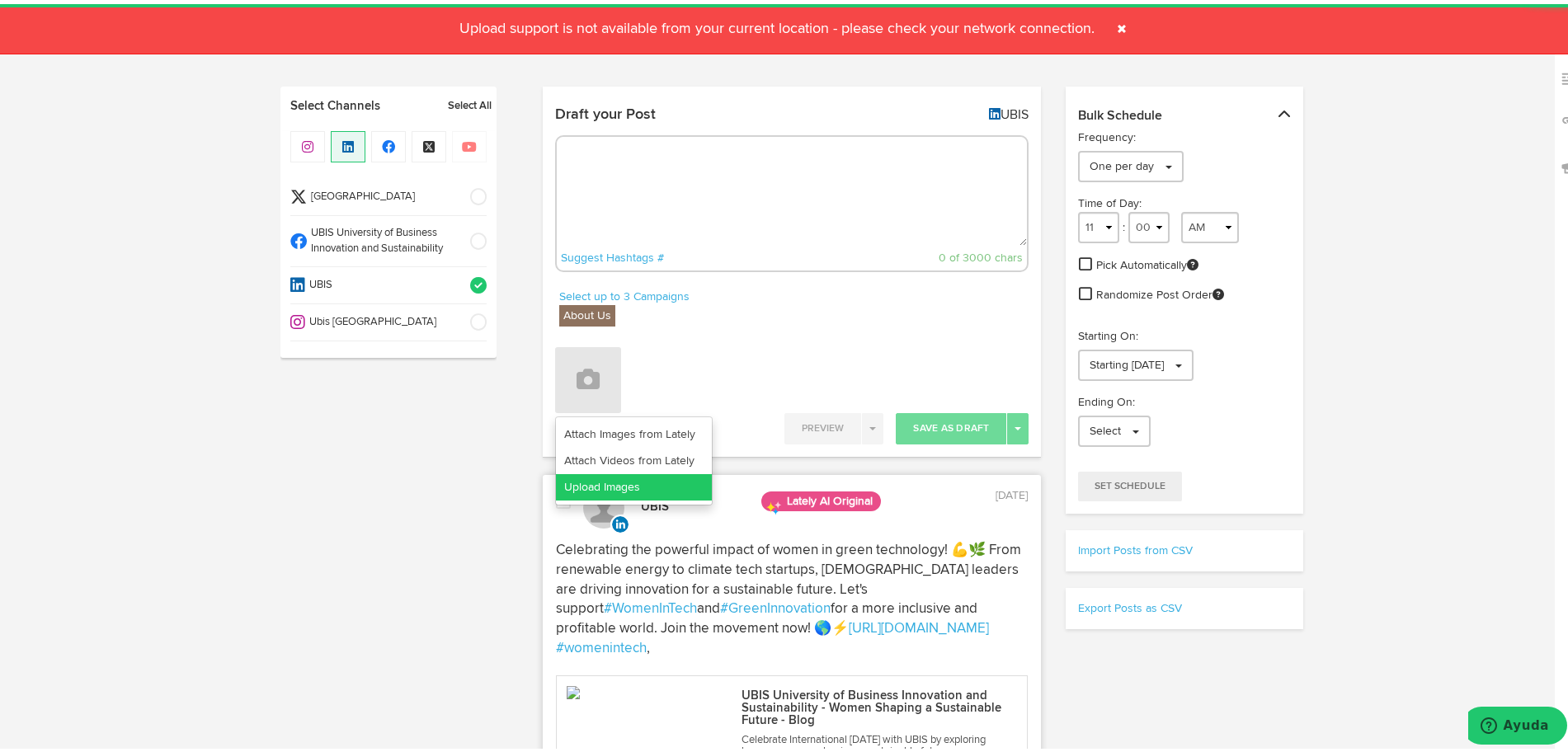
click at [683, 479] on link "Upload Images" at bounding box center [634, 483] width 156 height 26
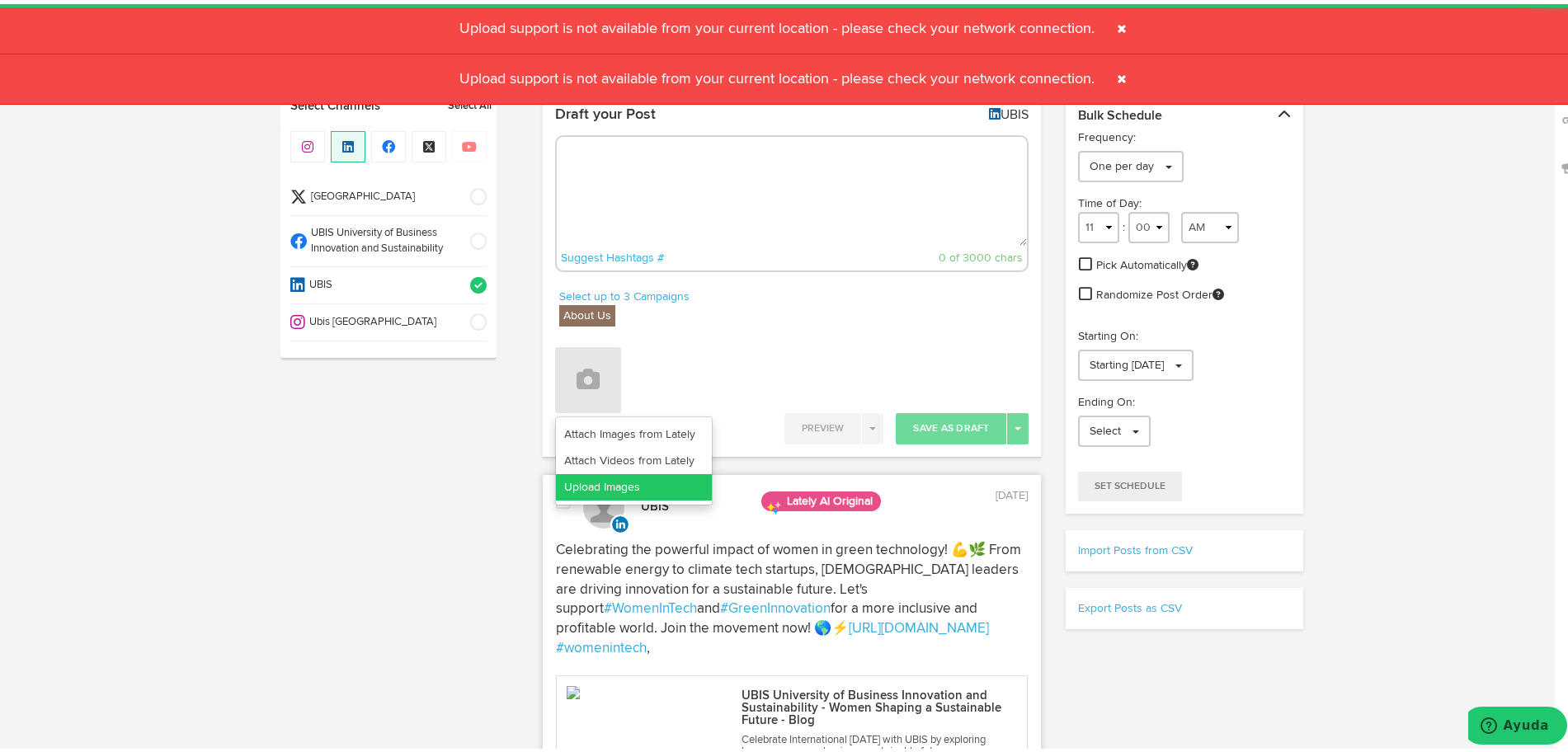
click at [683, 479] on link "Upload Images" at bounding box center [634, 483] width 156 height 26
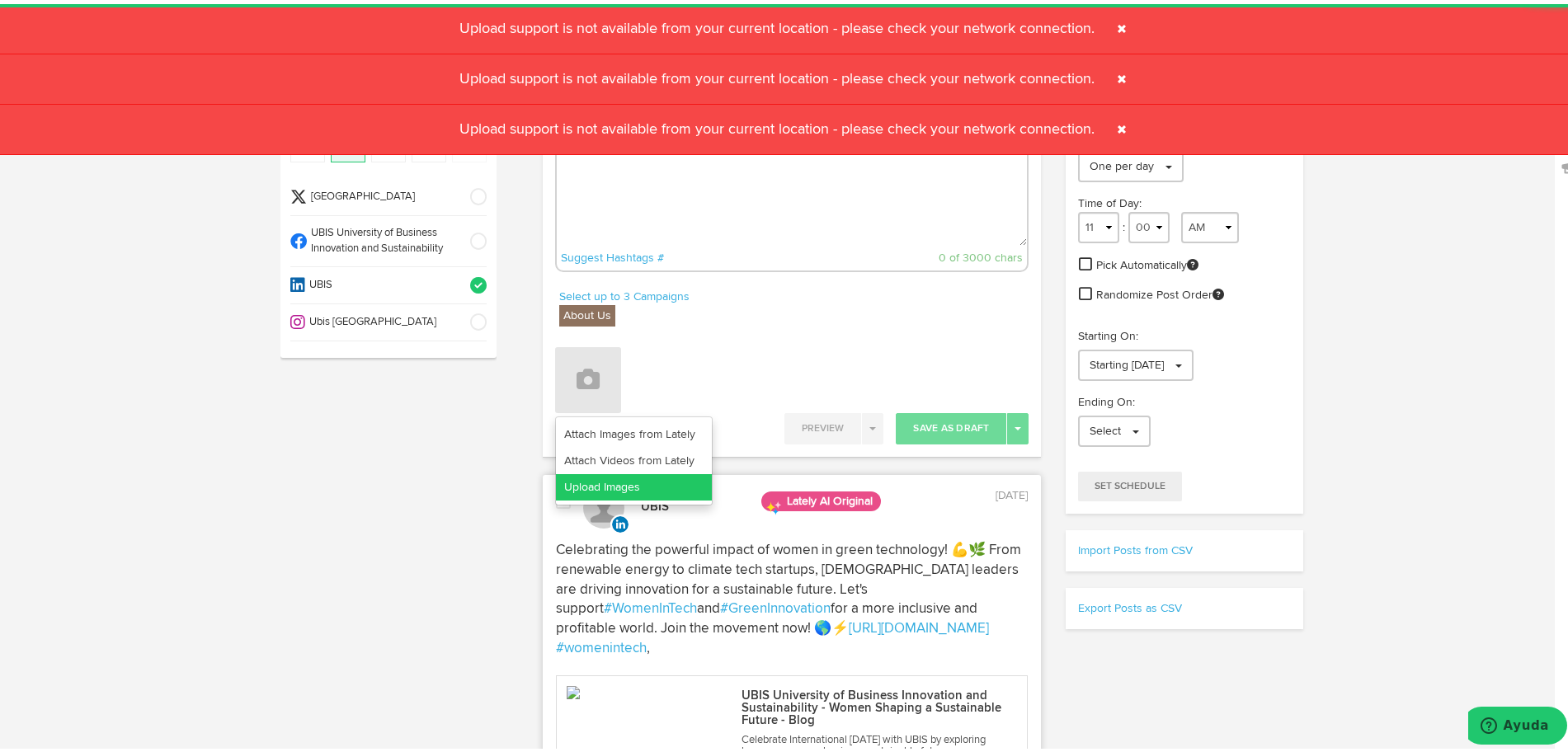
click at [683, 479] on link "Upload Images" at bounding box center [634, 483] width 156 height 26
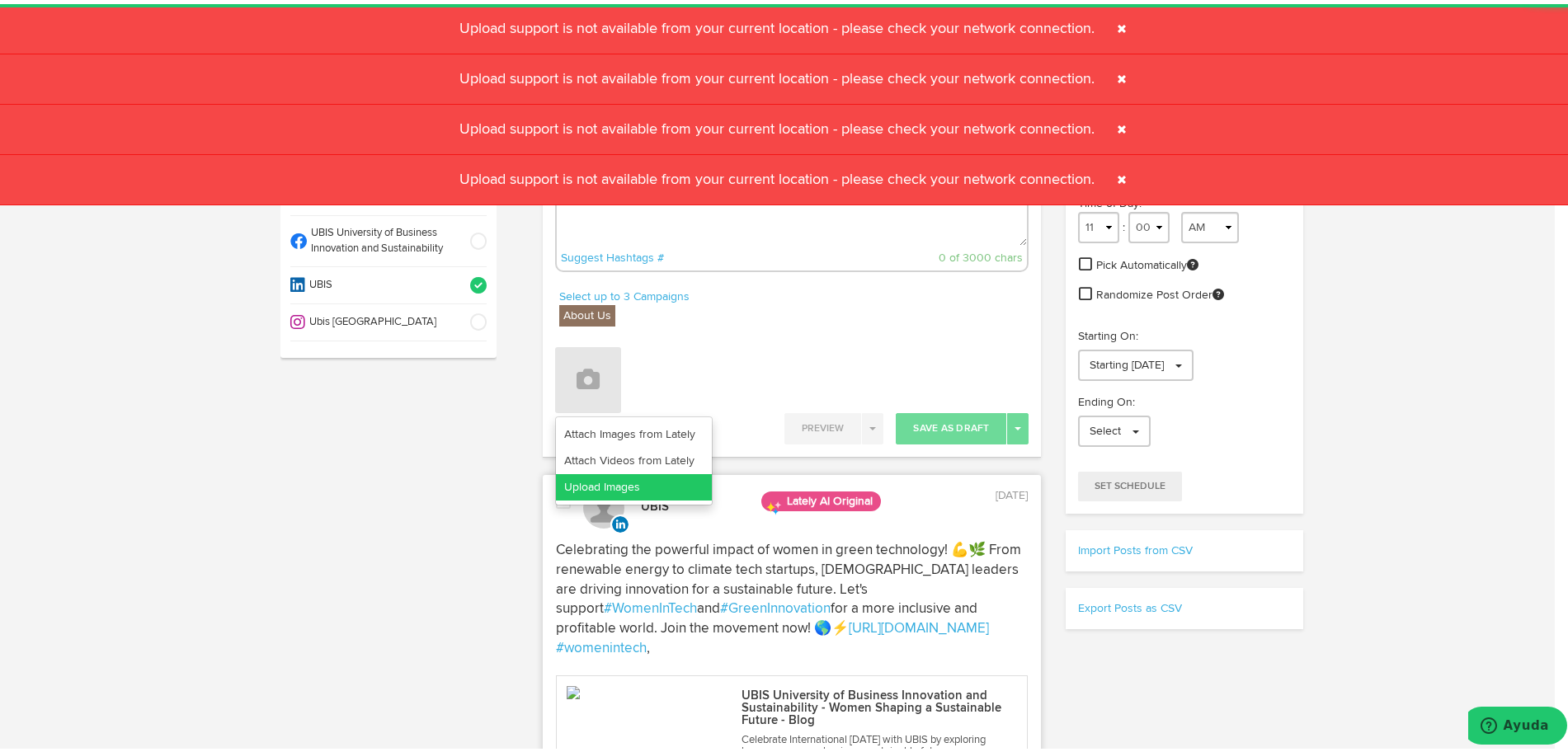
click at [683, 479] on link "Upload Images" at bounding box center [634, 483] width 156 height 26
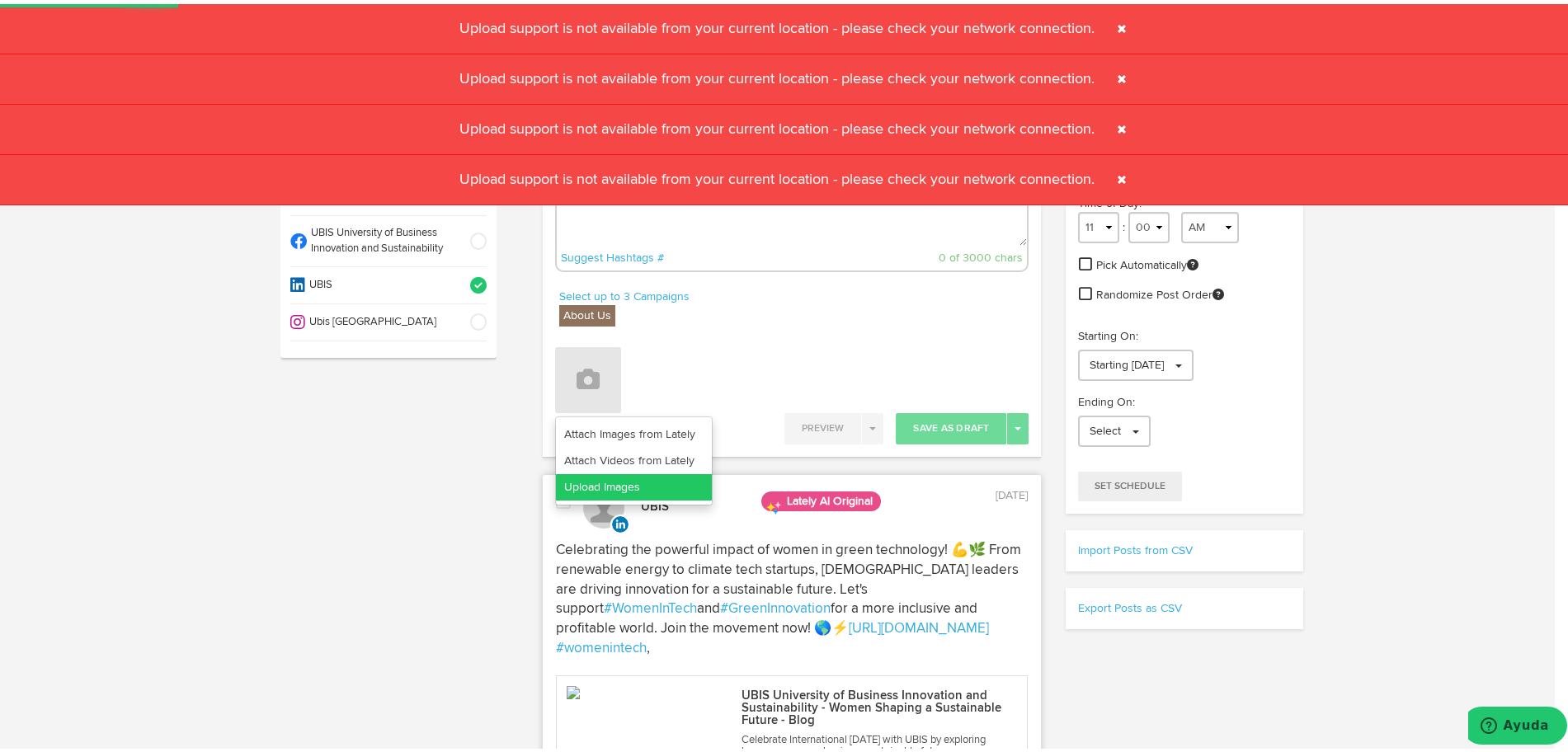
click at [683, 479] on link "Upload Images" at bounding box center [634, 483] width 156 height 26
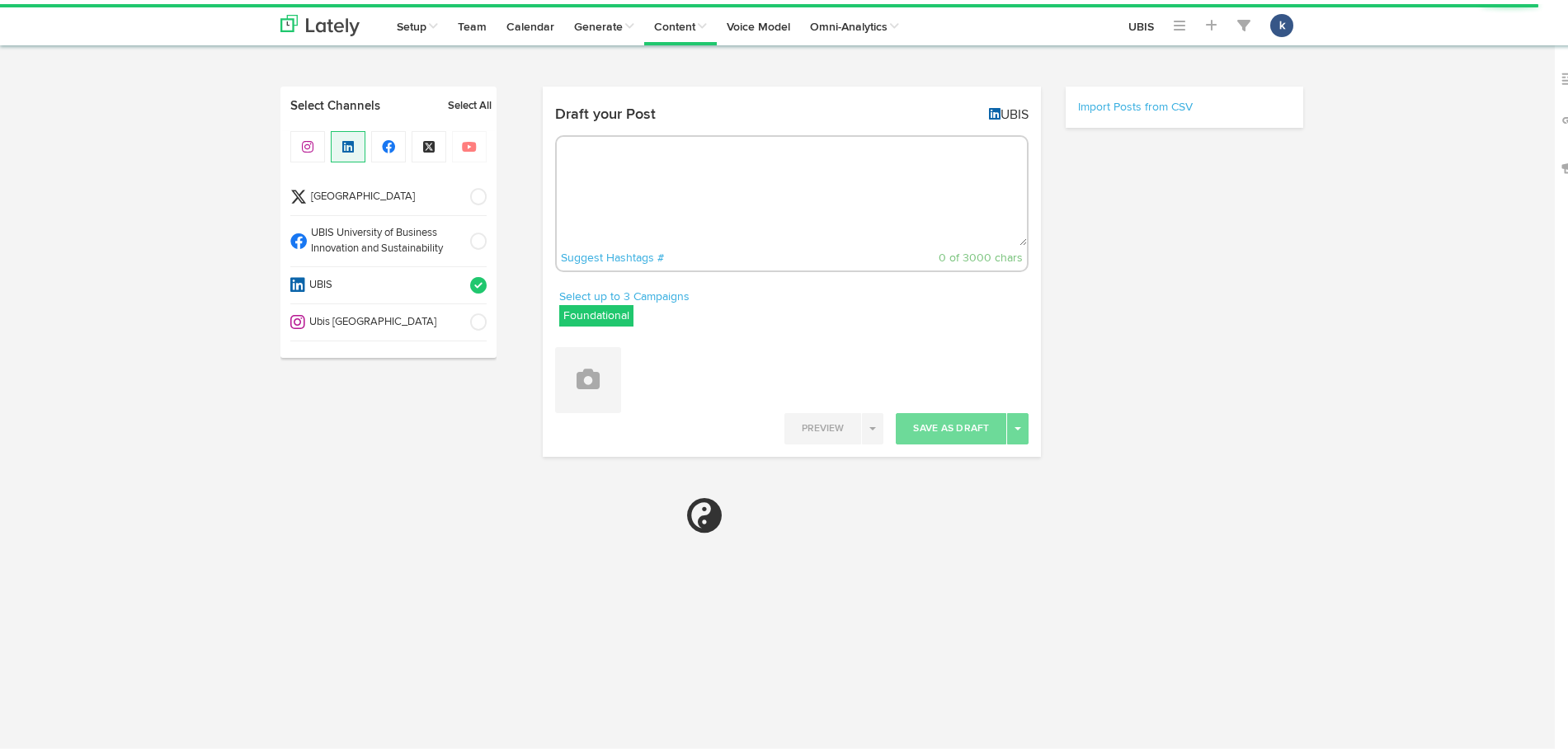
select select "6"
select select "24"
select select "PM"
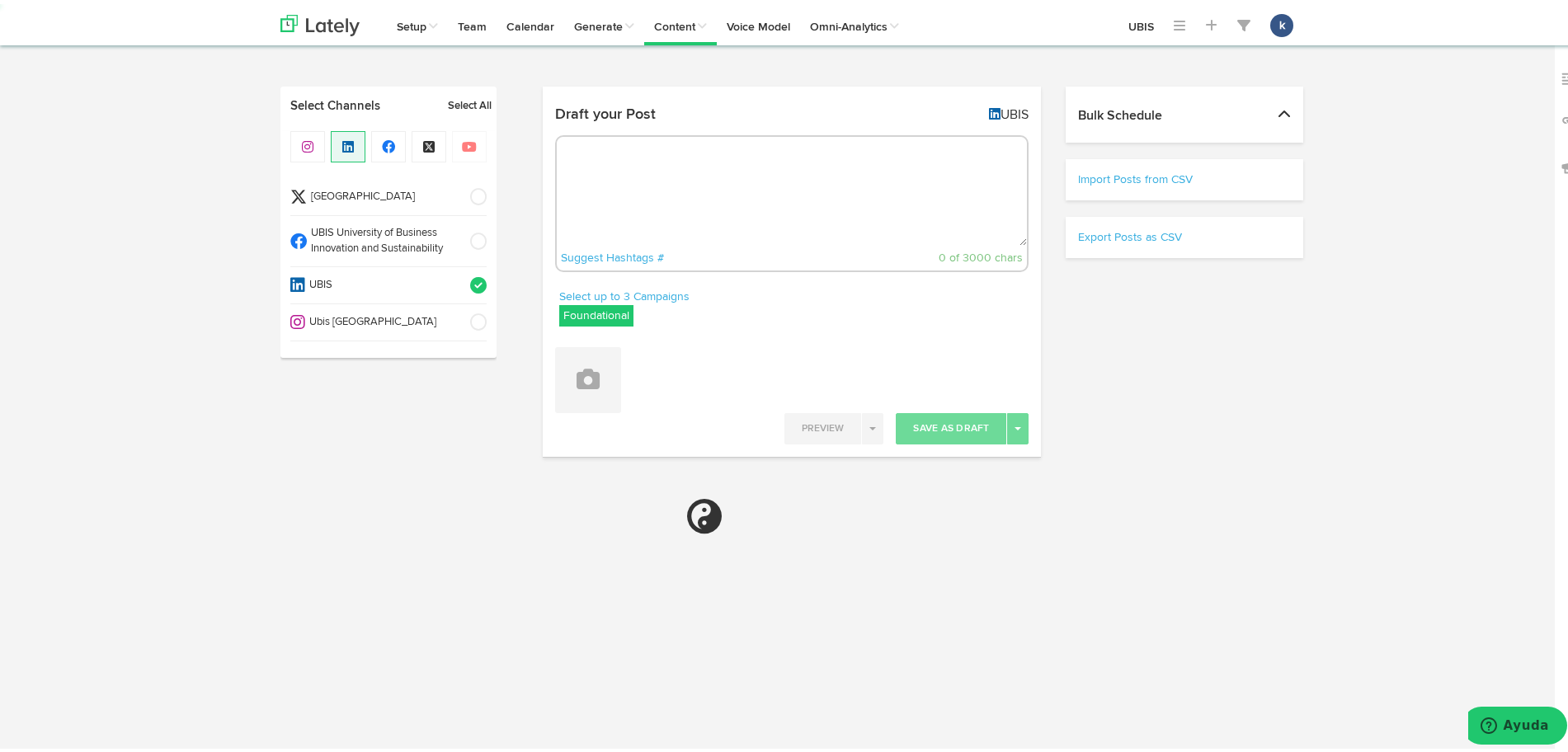
select select "11"
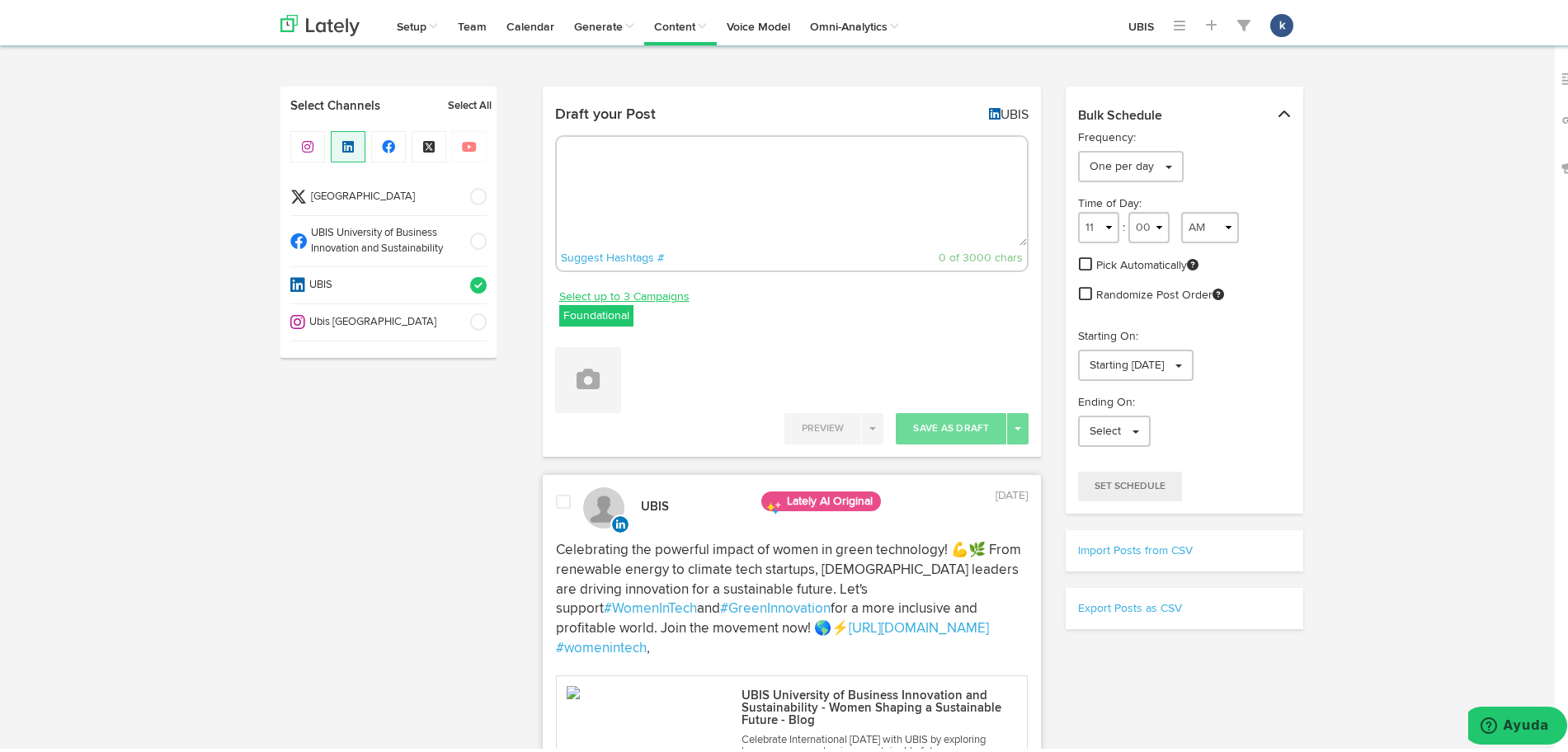
click at [610, 298] on link "Select up to 3 Campaigns" at bounding box center [624, 292] width 130 height 18
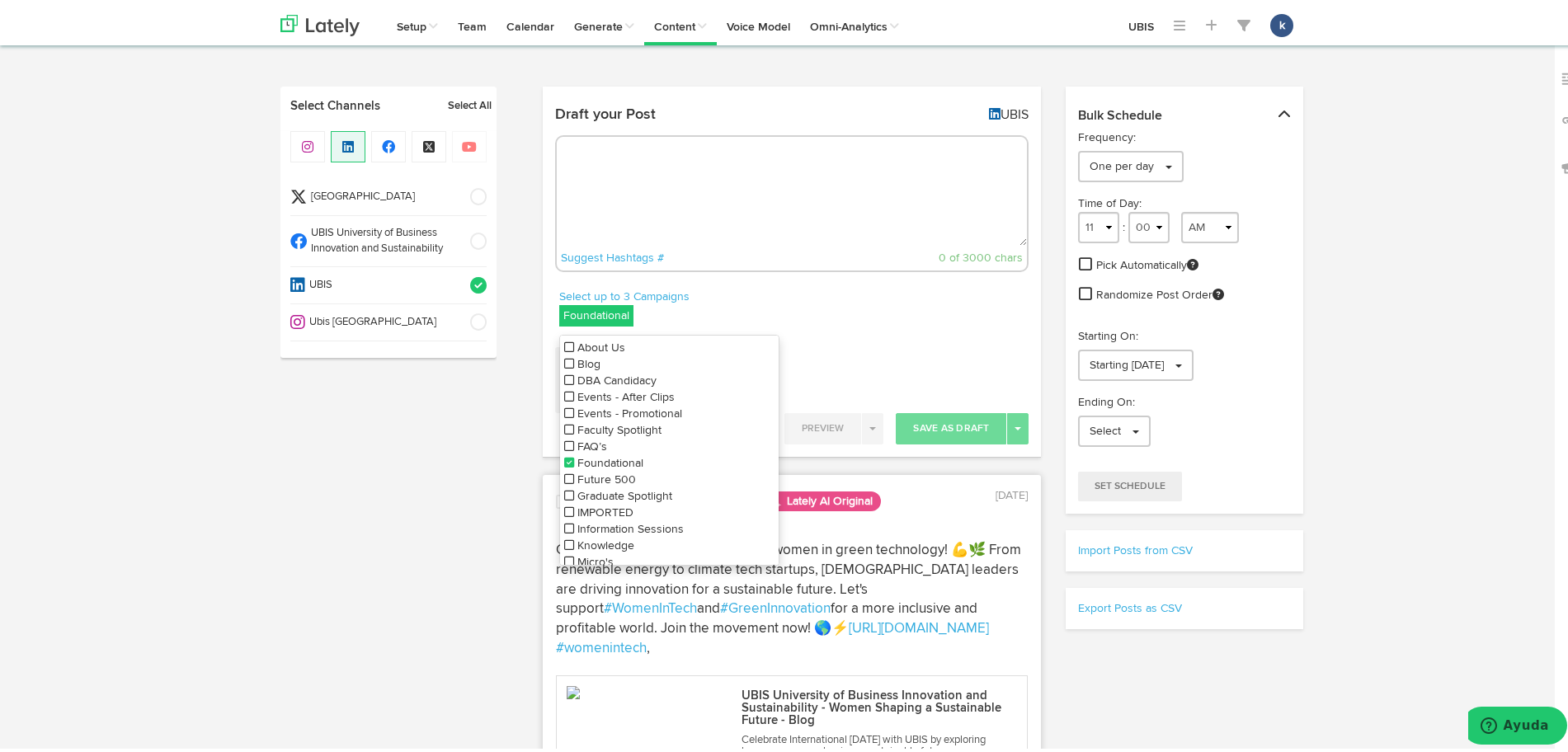
click at [584, 346] on span "About Us" at bounding box center [601, 344] width 48 height 11
click at [564, 454] on icon at bounding box center [569, 459] width 10 height 11
click at [612, 285] on link "Select up to 3 Campaigns" at bounding box center [624, 292] width 130 height 18
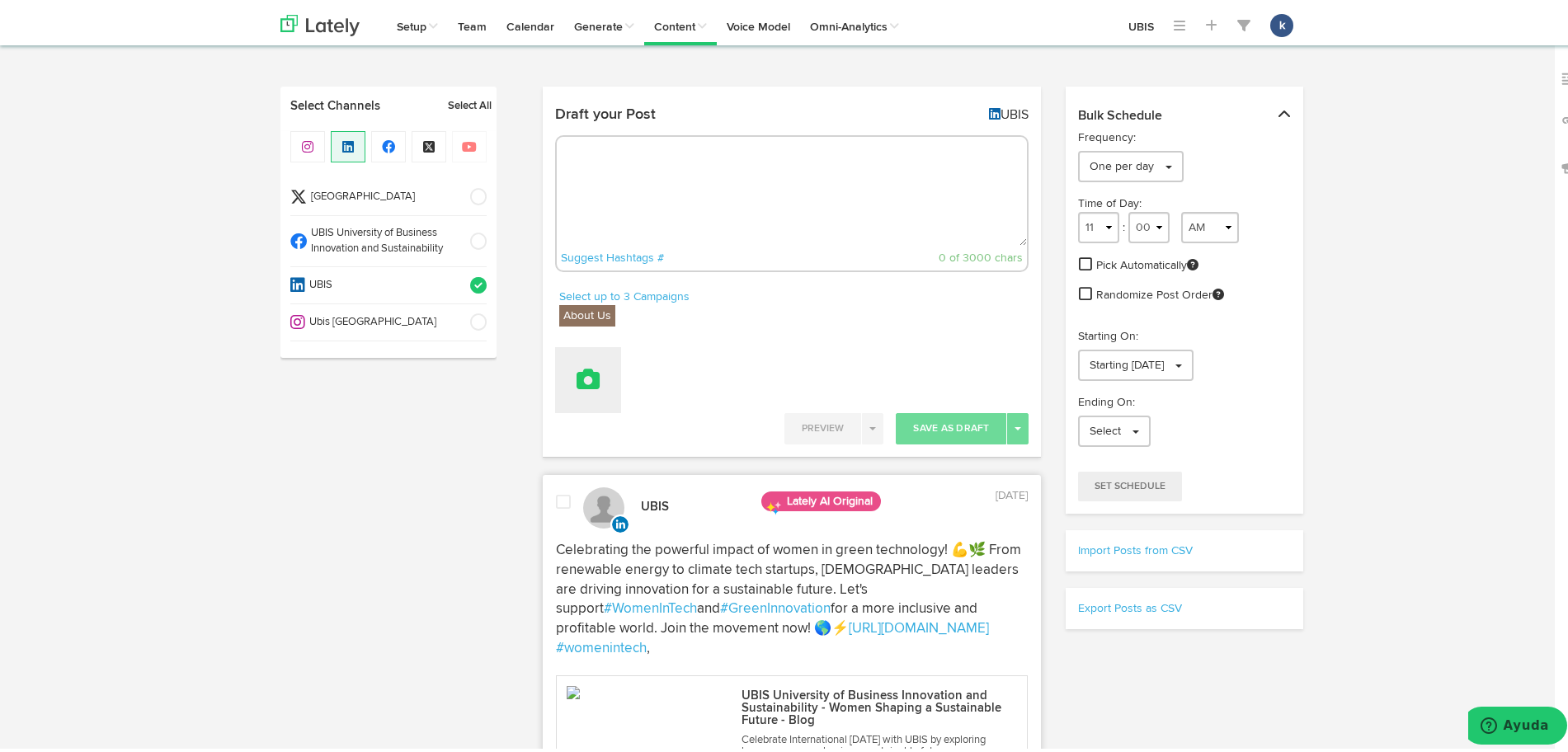
click at [597, 371] on button at bounding box center [588, 376] width 66 height 66
click at [635, 489] on link "Upload Images" at bounding box center [634, 483] width 156 height 26
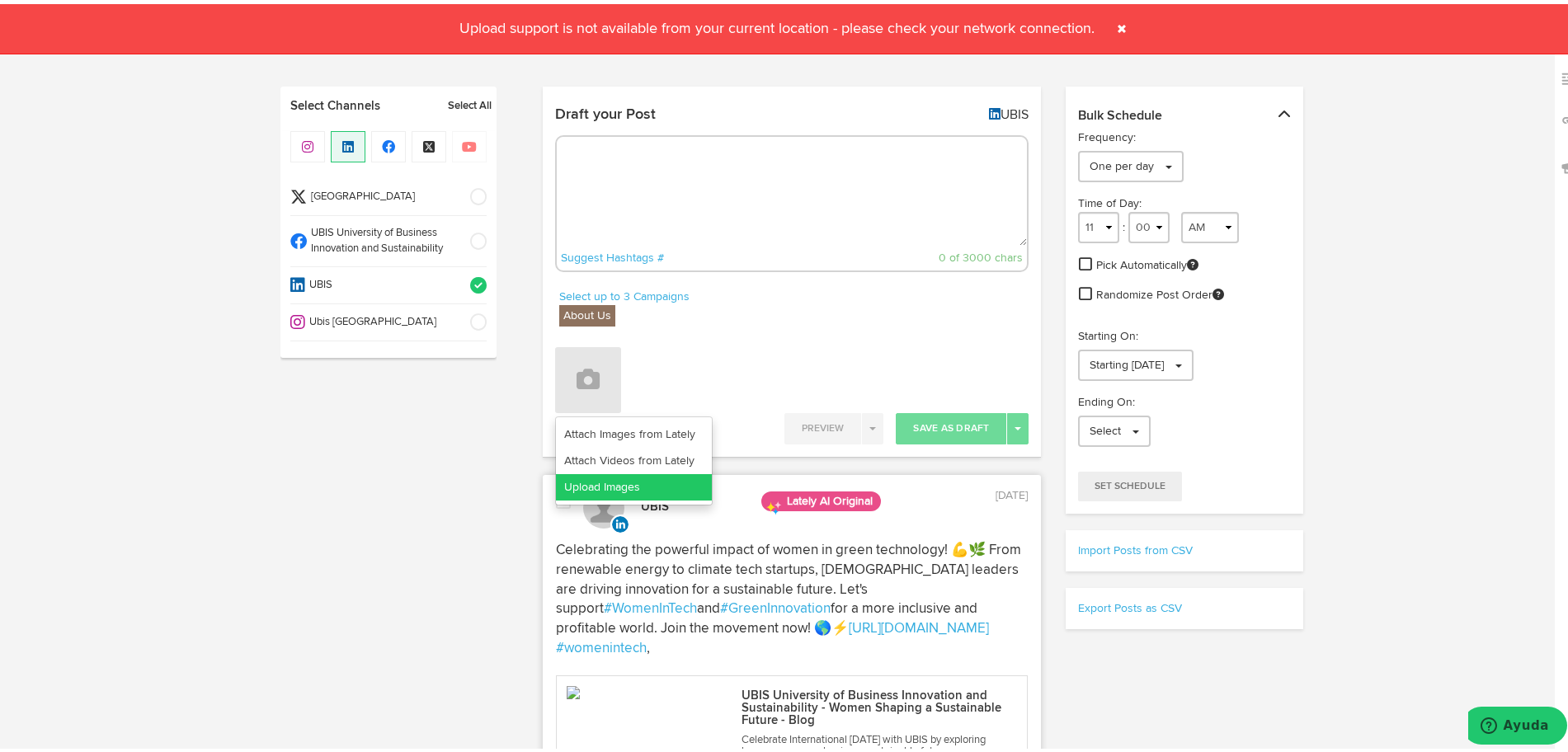
click at [635, 489] on link "Upload Images" at bounding box center [634, 483] width 156 height 26
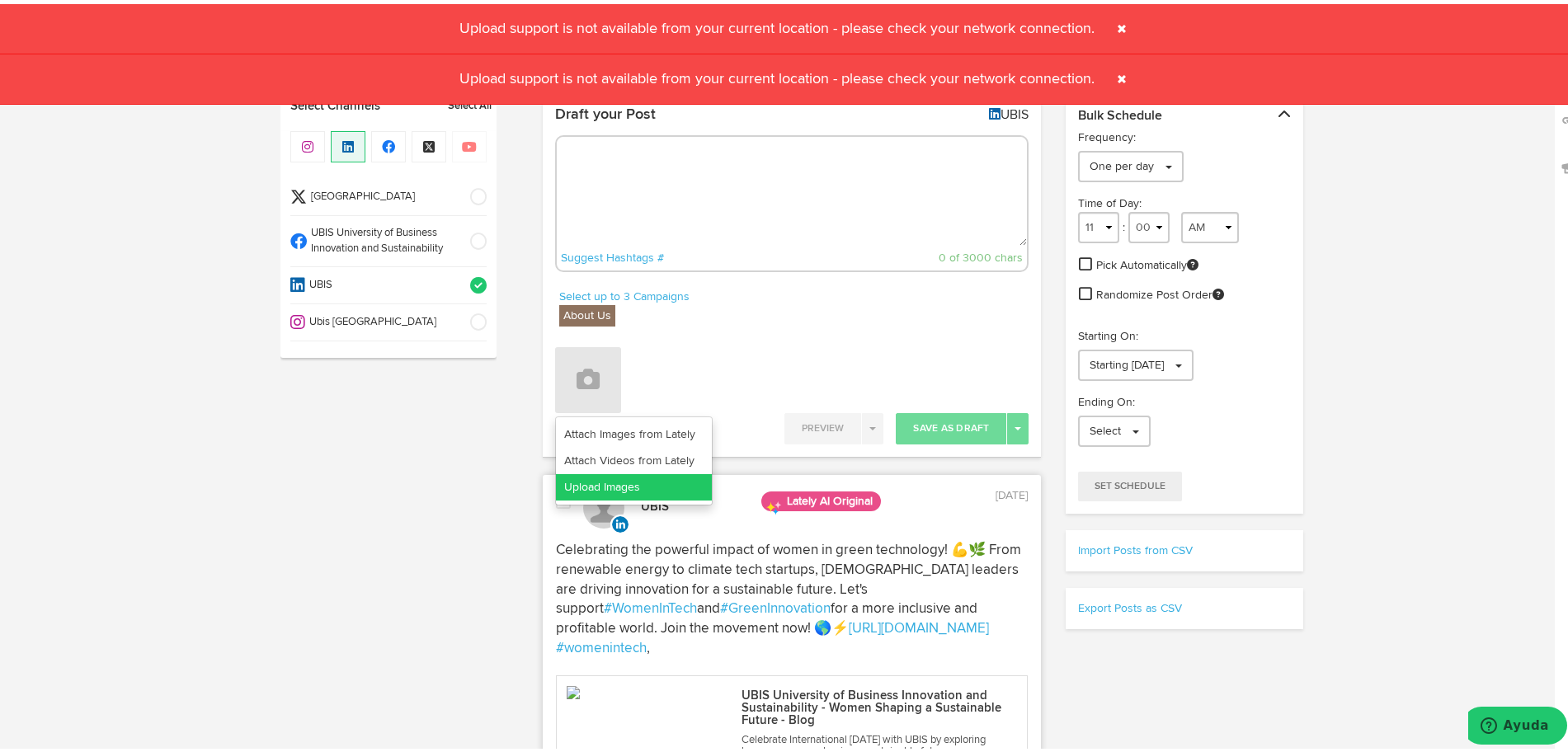
click at [635, 489] on link "Upload Images" at bounding box center [634, 483] width 156 height 26
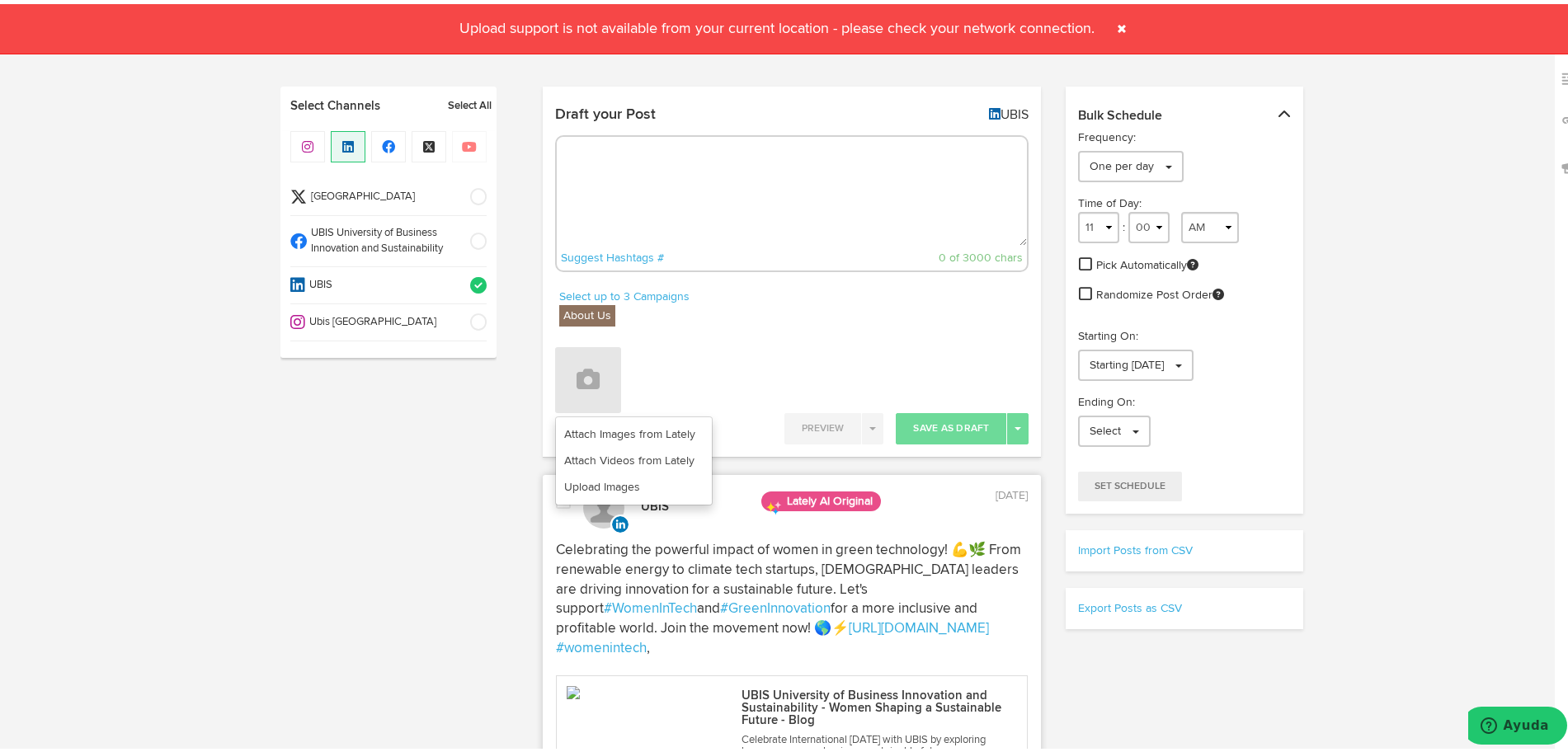
click at [656, 107] on div "Draft your Post UBIS Suggest Hashtags # 0 of 3000 chars" at bounding box center [792, 190] width 499 height 190
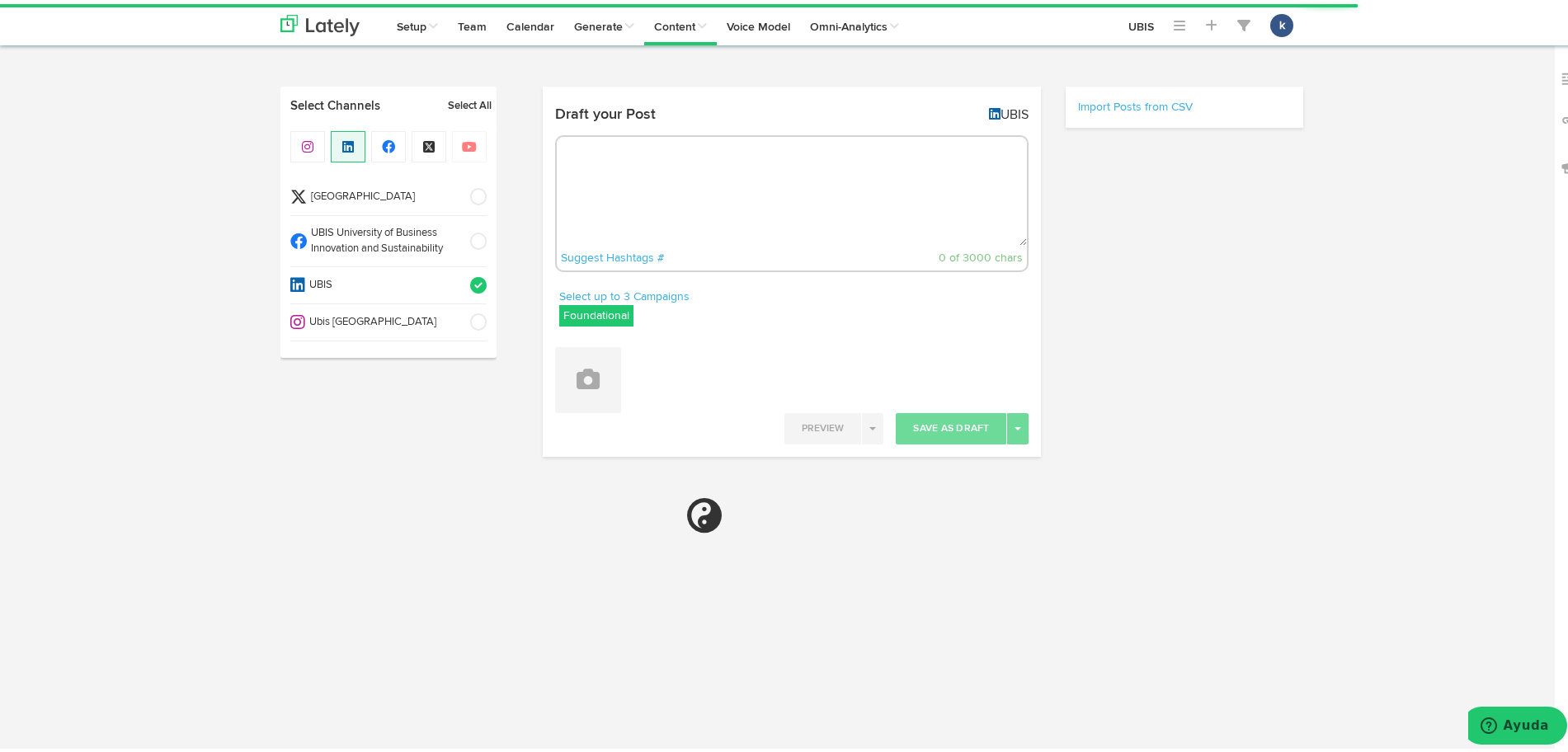
radio input "true"
select select "6"
select select "25"
select select "PM"
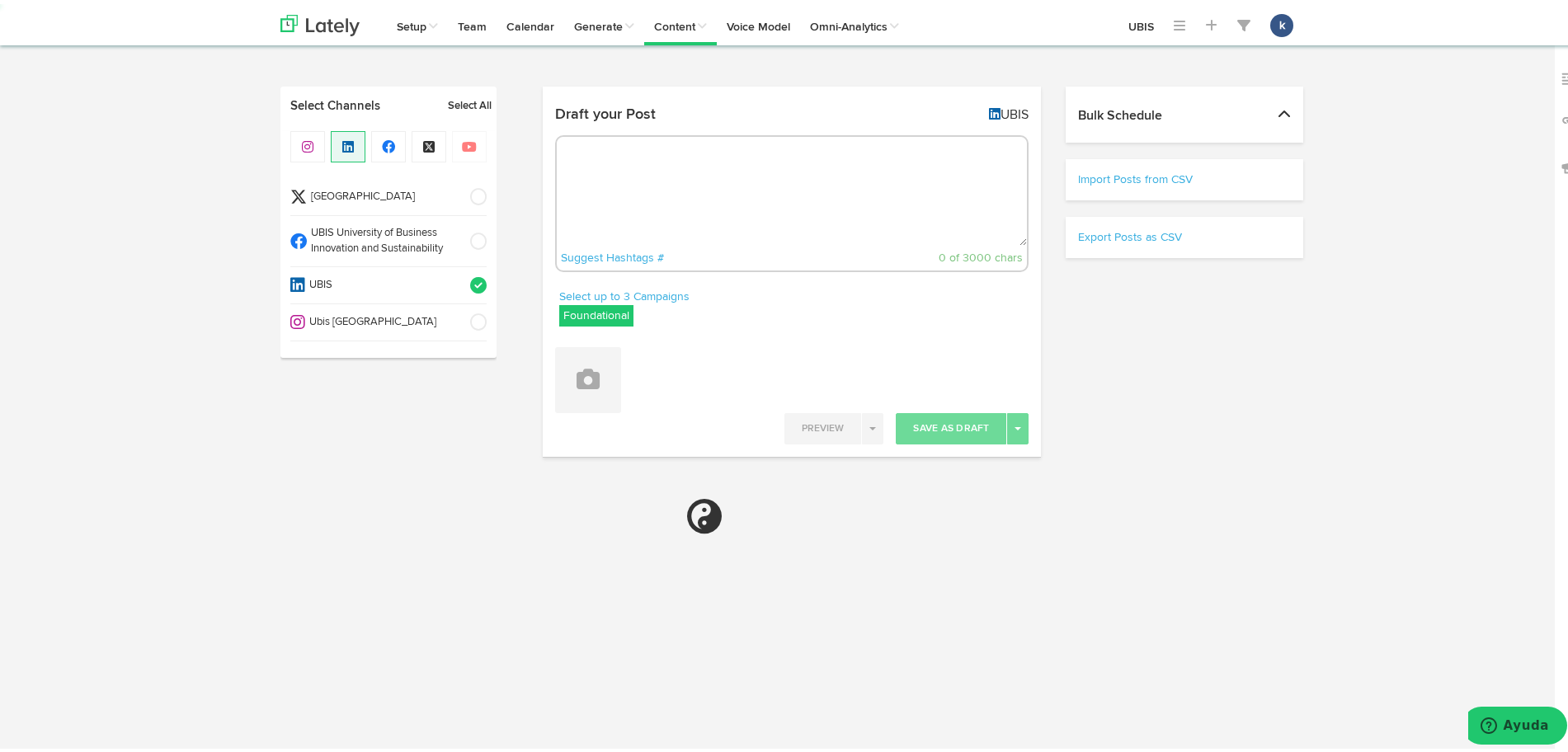
select select "11"
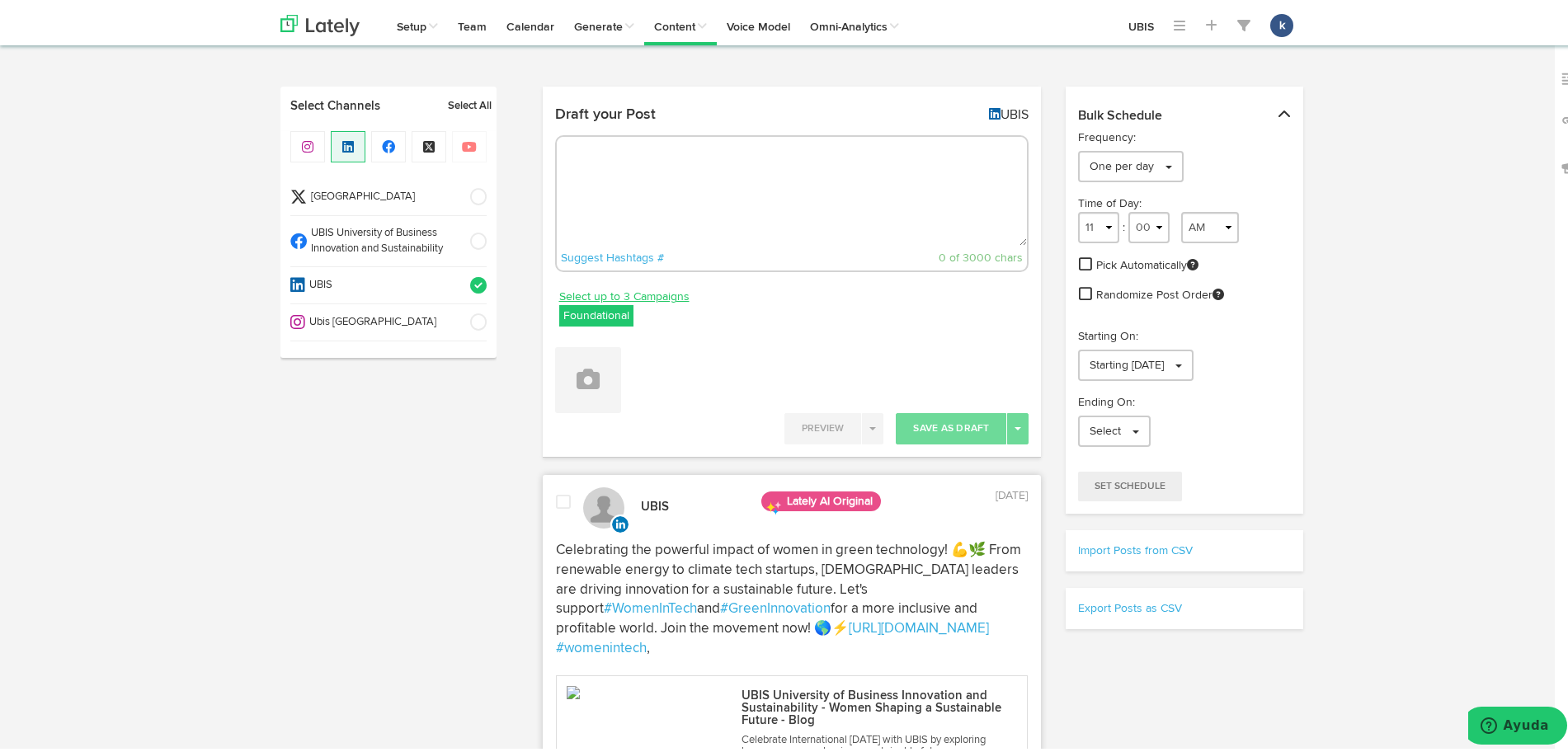
click at [588, 285] on link "Select up to 3 Campaigns" at bounding box center [624, 292] width 130 height 18
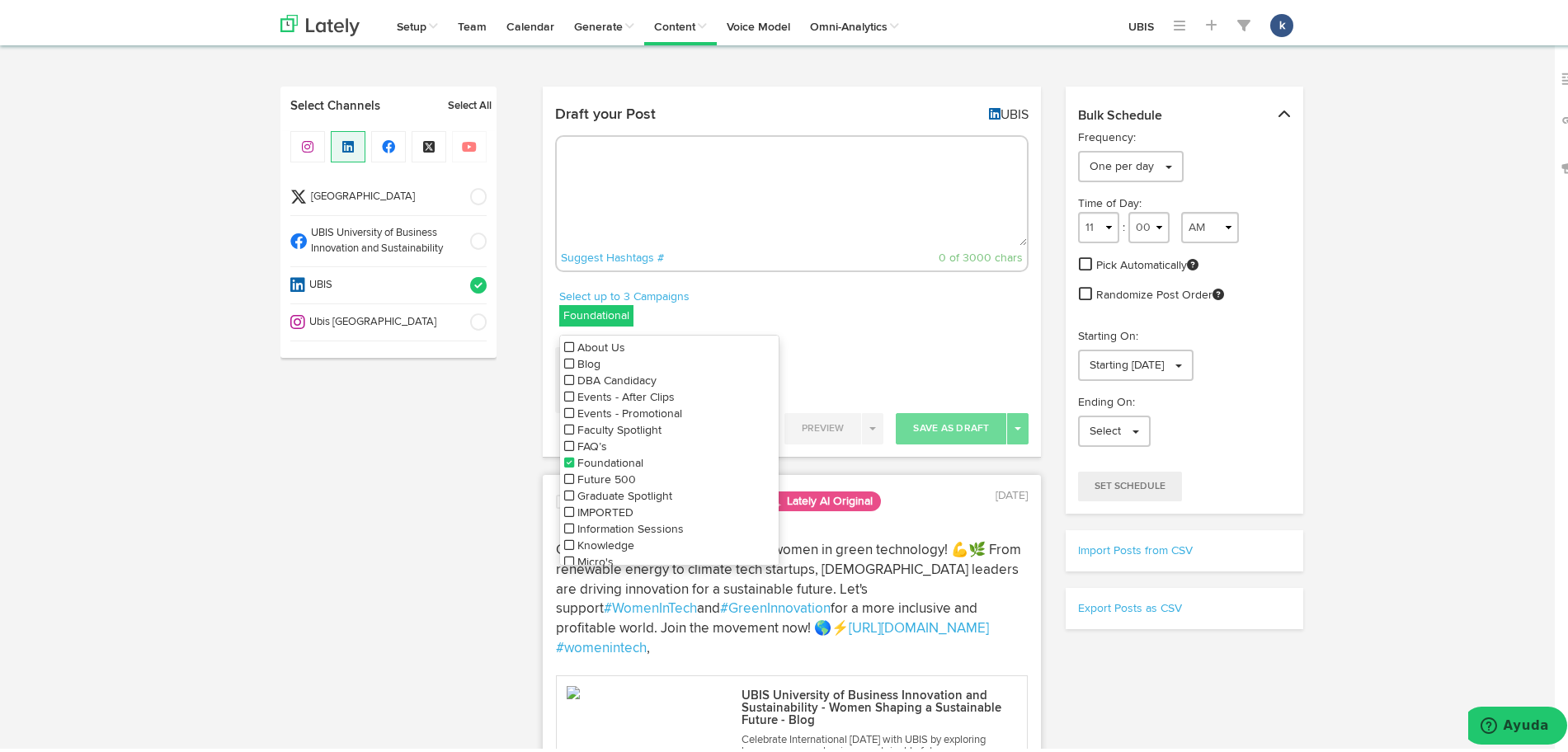
click at [592, 348] on span "About Us" at bounding box center [601, 344] width 48 height 11
click at [566, 457] on li "Foundational" at bounding box center [669, 460] width 219 height 17
click at [642, 294] on link "Select up to 3 Campaigns" at bounding box center [624, 292] width 130 height 18
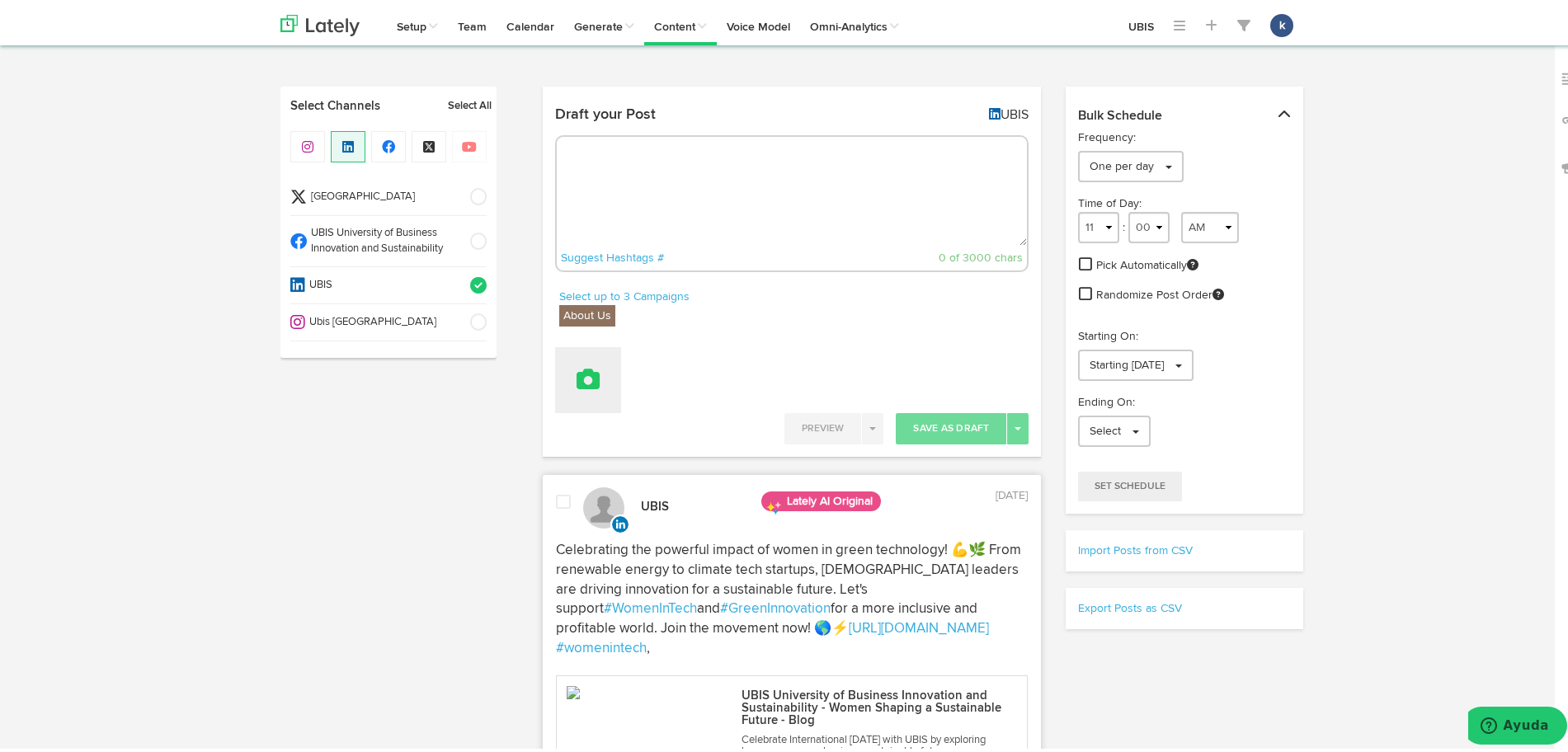
click at [575, 397] on button at bounding box center [588, 376] width 66 height 66
click at [585, 478] on link "Upload Images" at bounding box center [634, 483] width 156 height 26
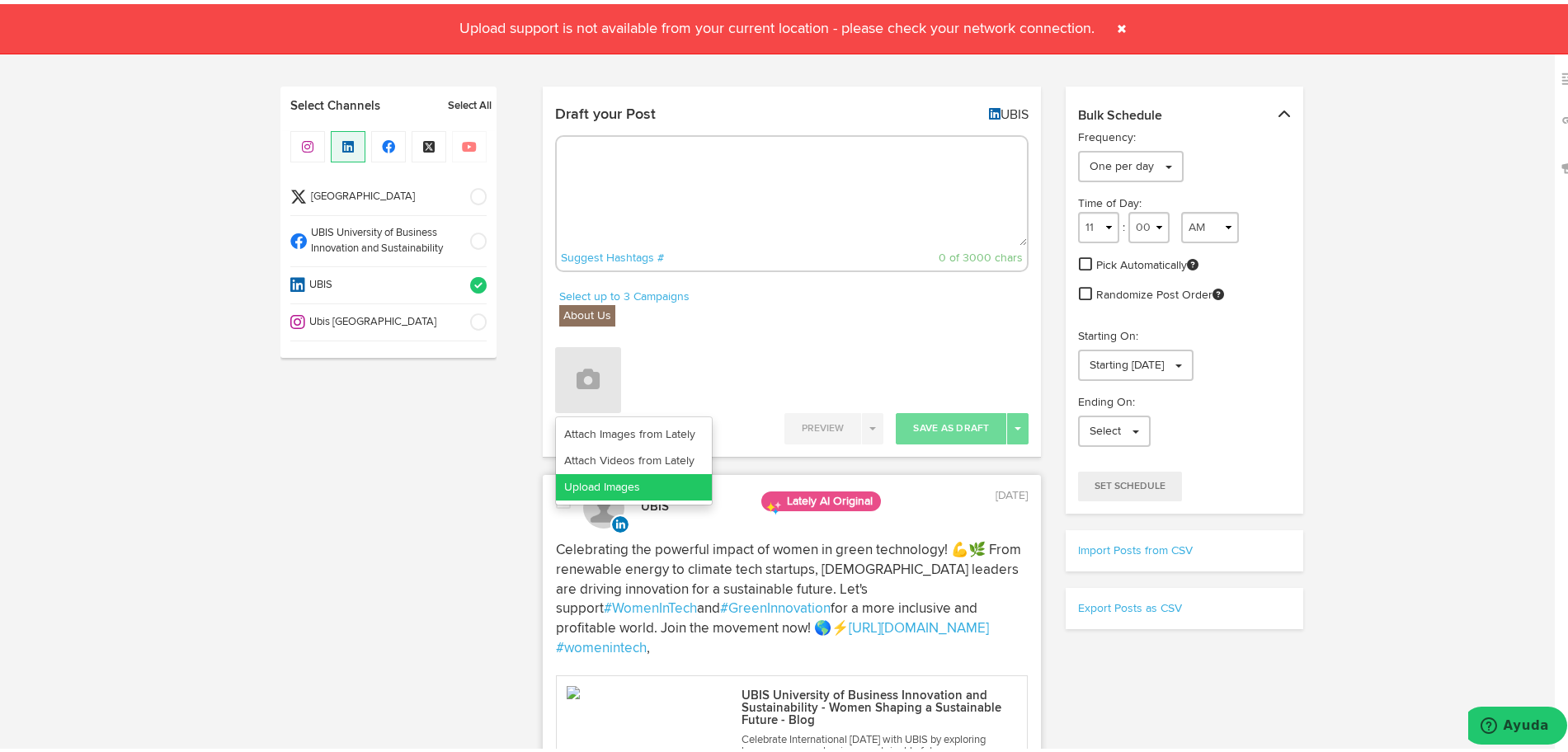
click at [637, 479] on link "Upload Images" at bounding box center [634, 483] width 156 height 26
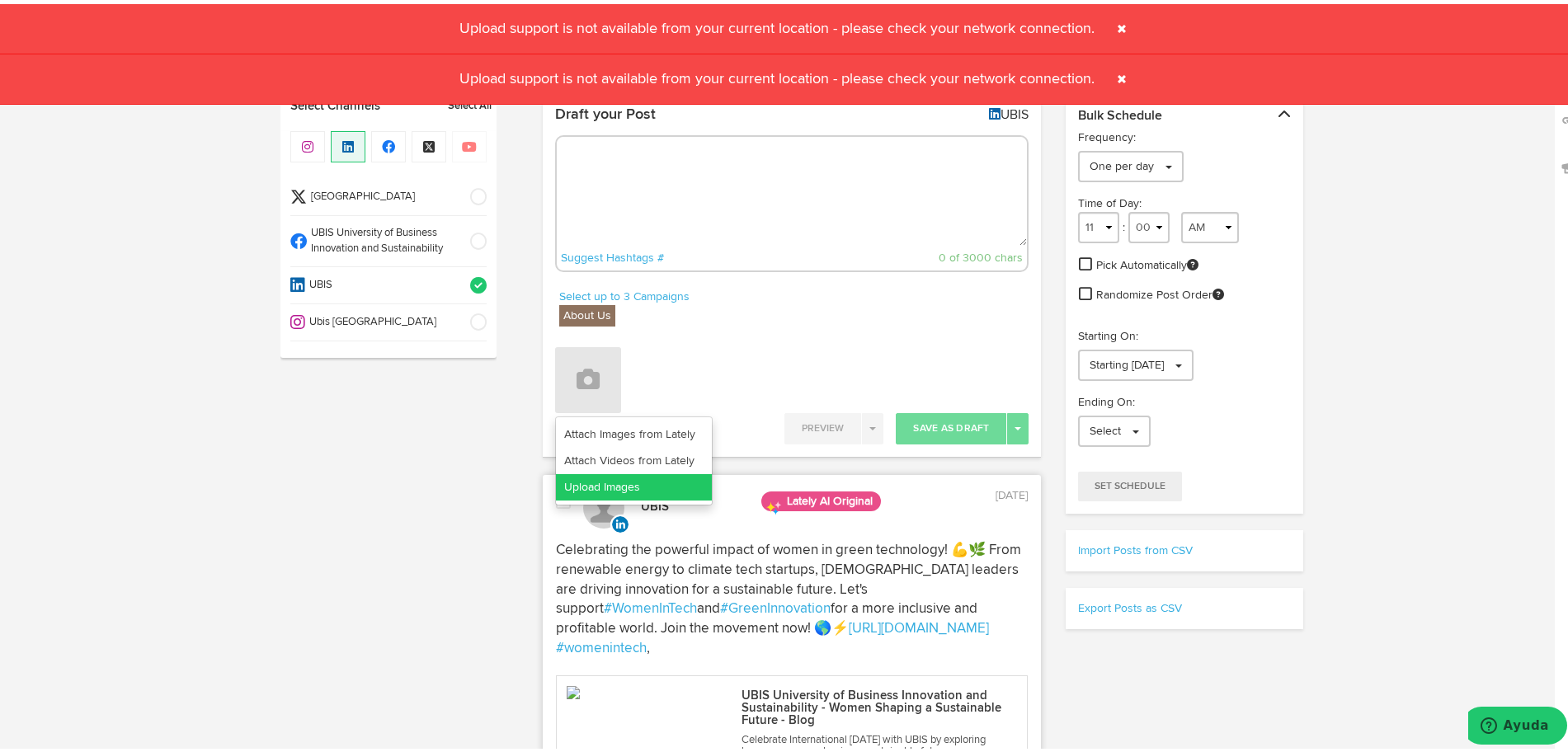
click at [637, 479] on link "Upload Images" at bounding box center [634, 483] width 156 height 26
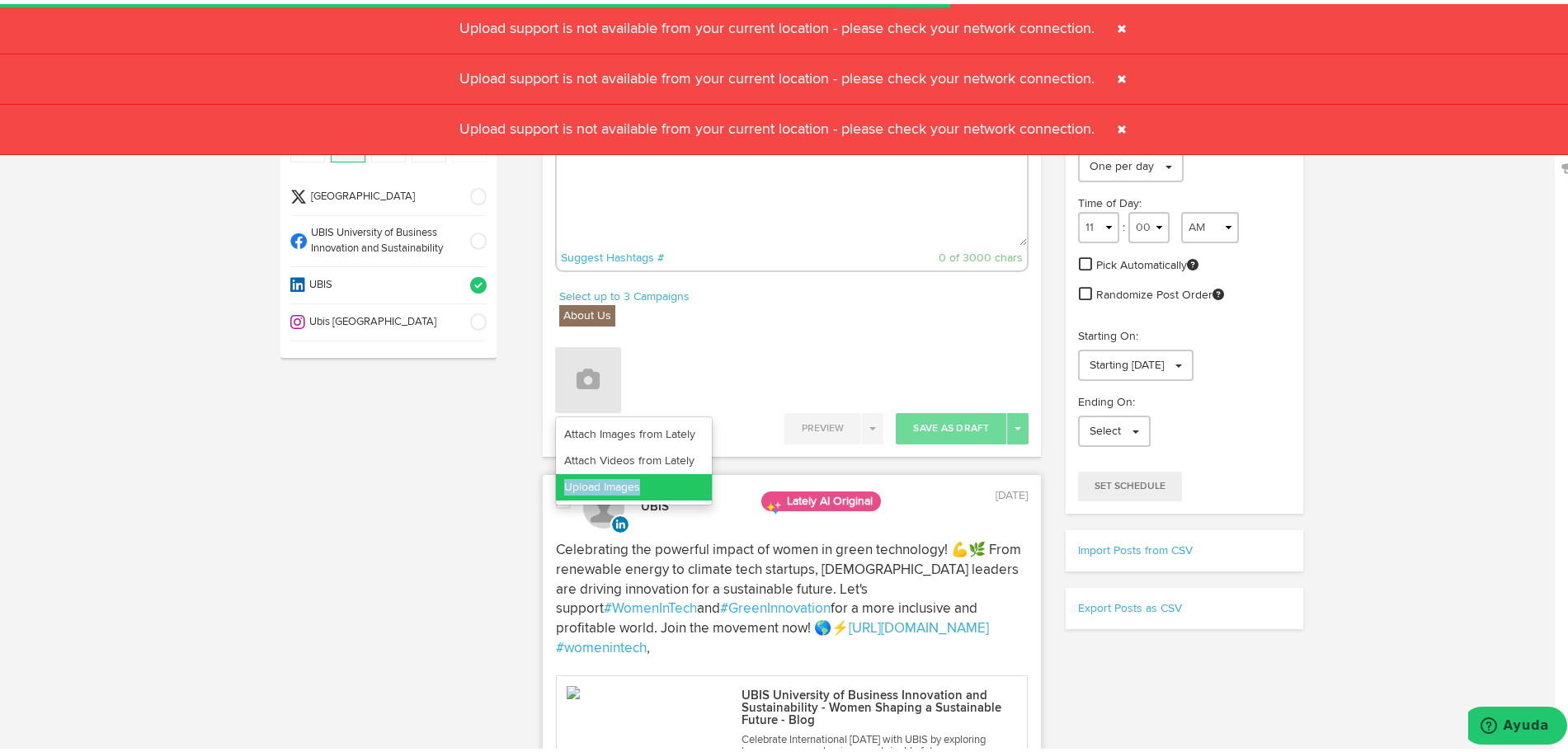
click at [637, 479] on link "Upload Images" at bounding box center [634, 483] width 156 height 26
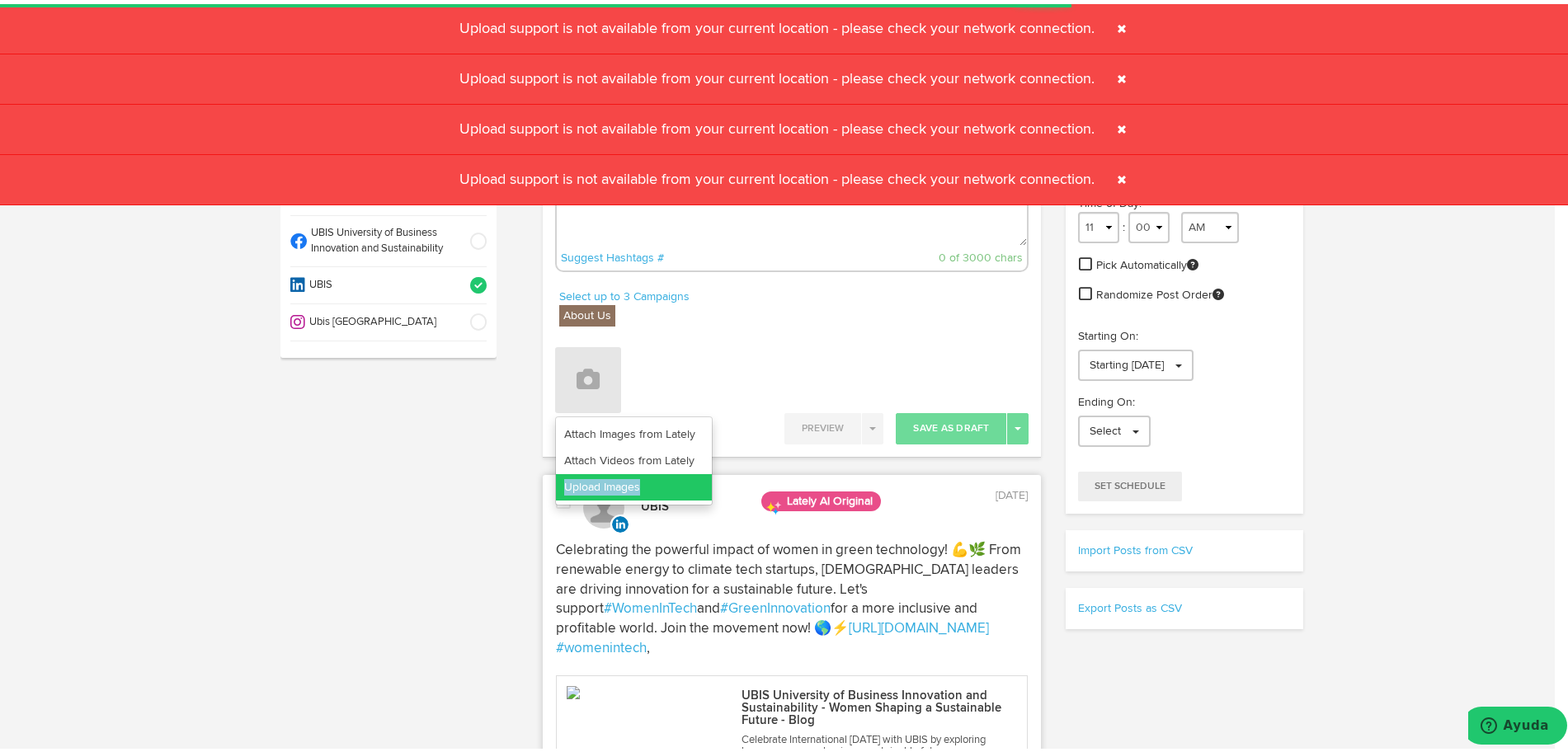
click at [637, 479] on link "Upload Images" at bounding box center [634, 483] width 156 height 26
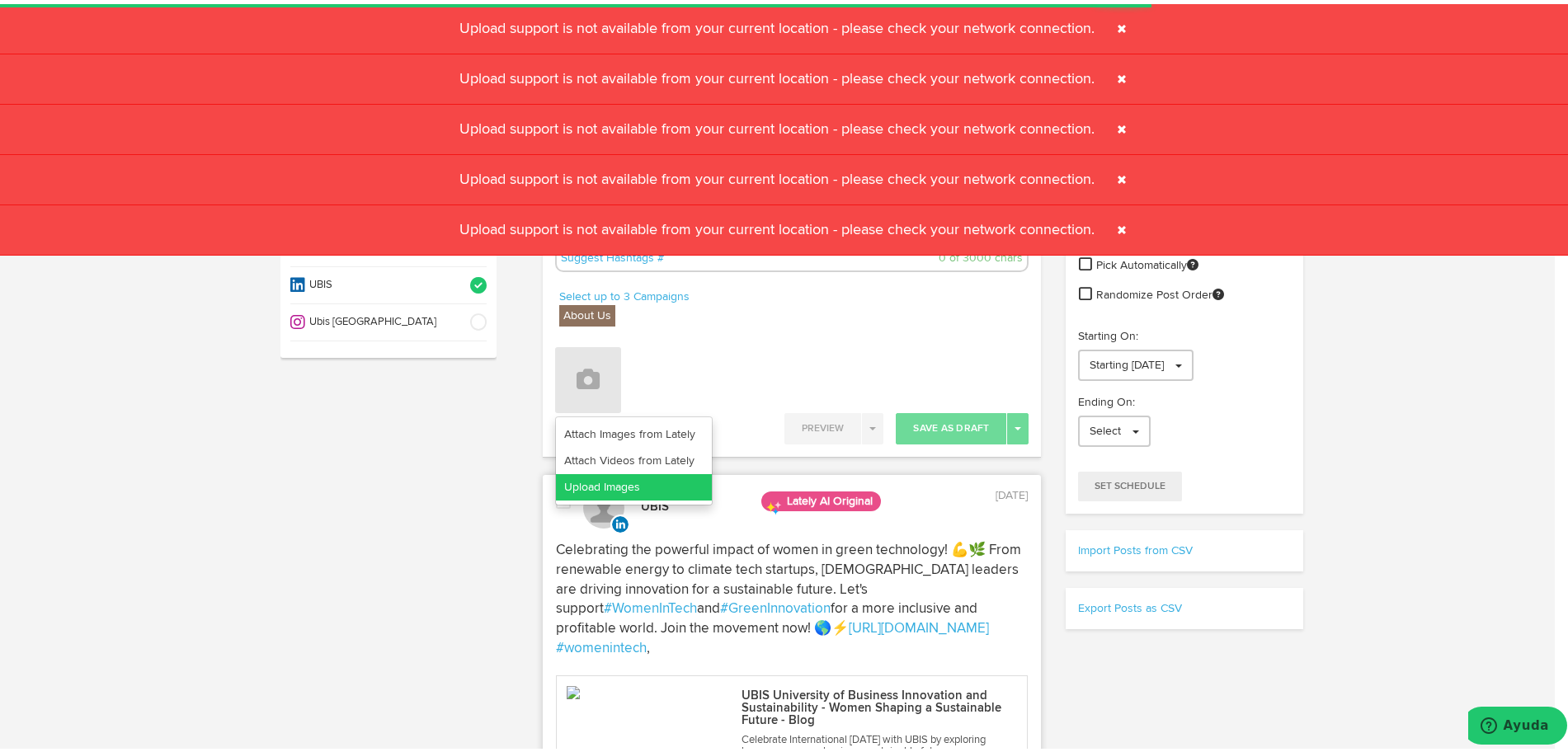
click at [637, 479] on link "Upload Images" at bounding box center [634, 483] width 156 height 26
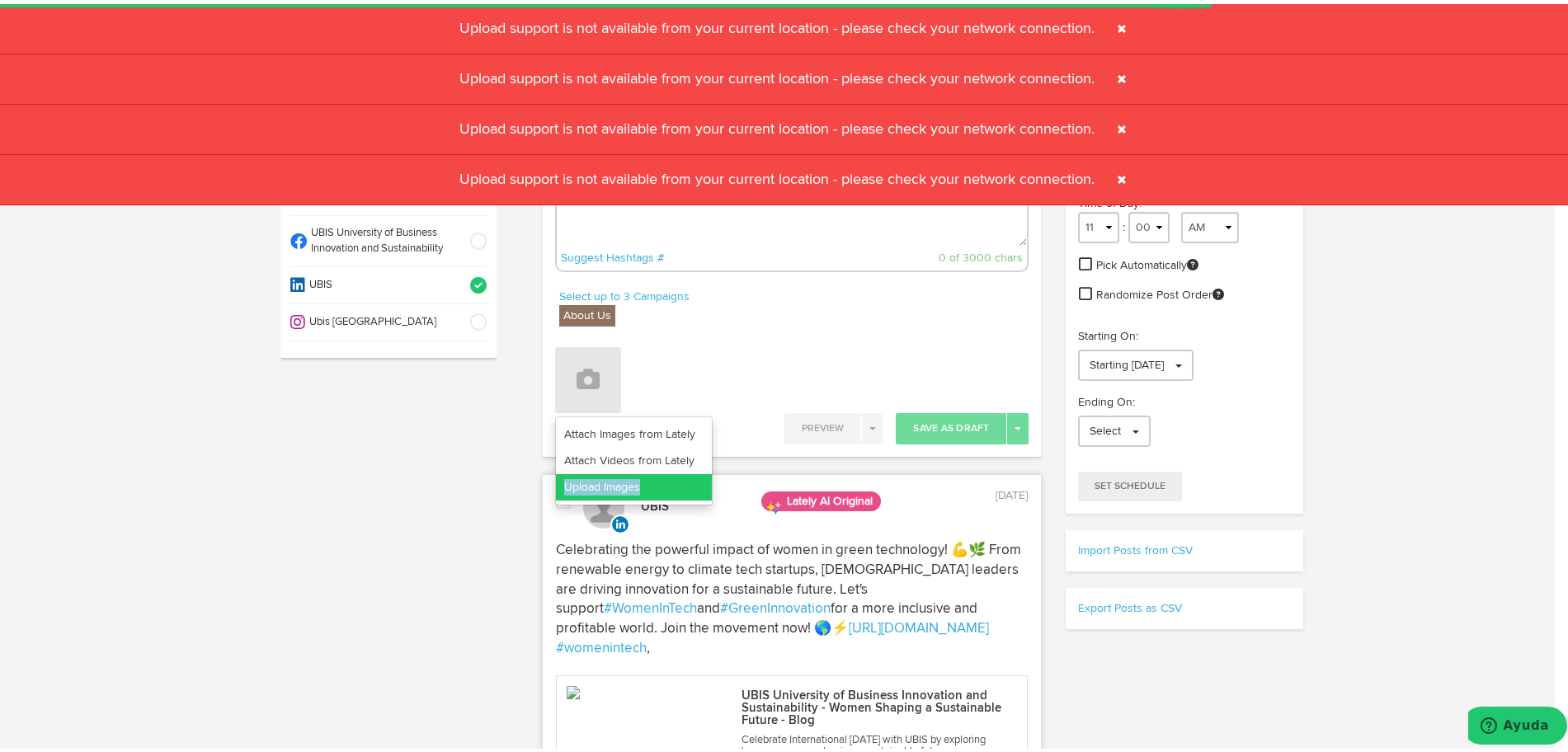
click at [637, 479] on link "Upload Images" at bounding box center [634, 483] width 156 height 26
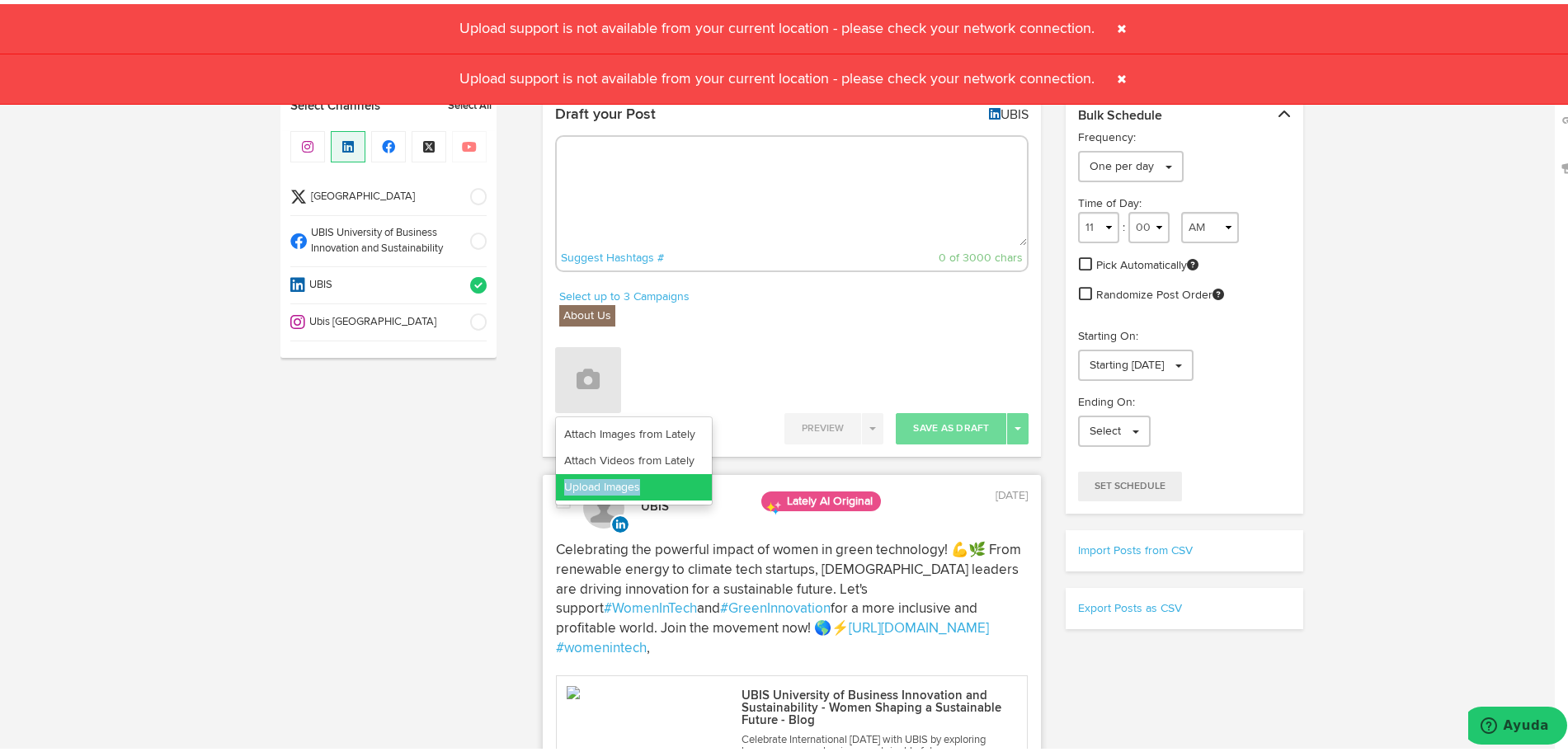
click at [637, 479] on link "Upload Images" at bounding box center [634, 483] width 156 height 26
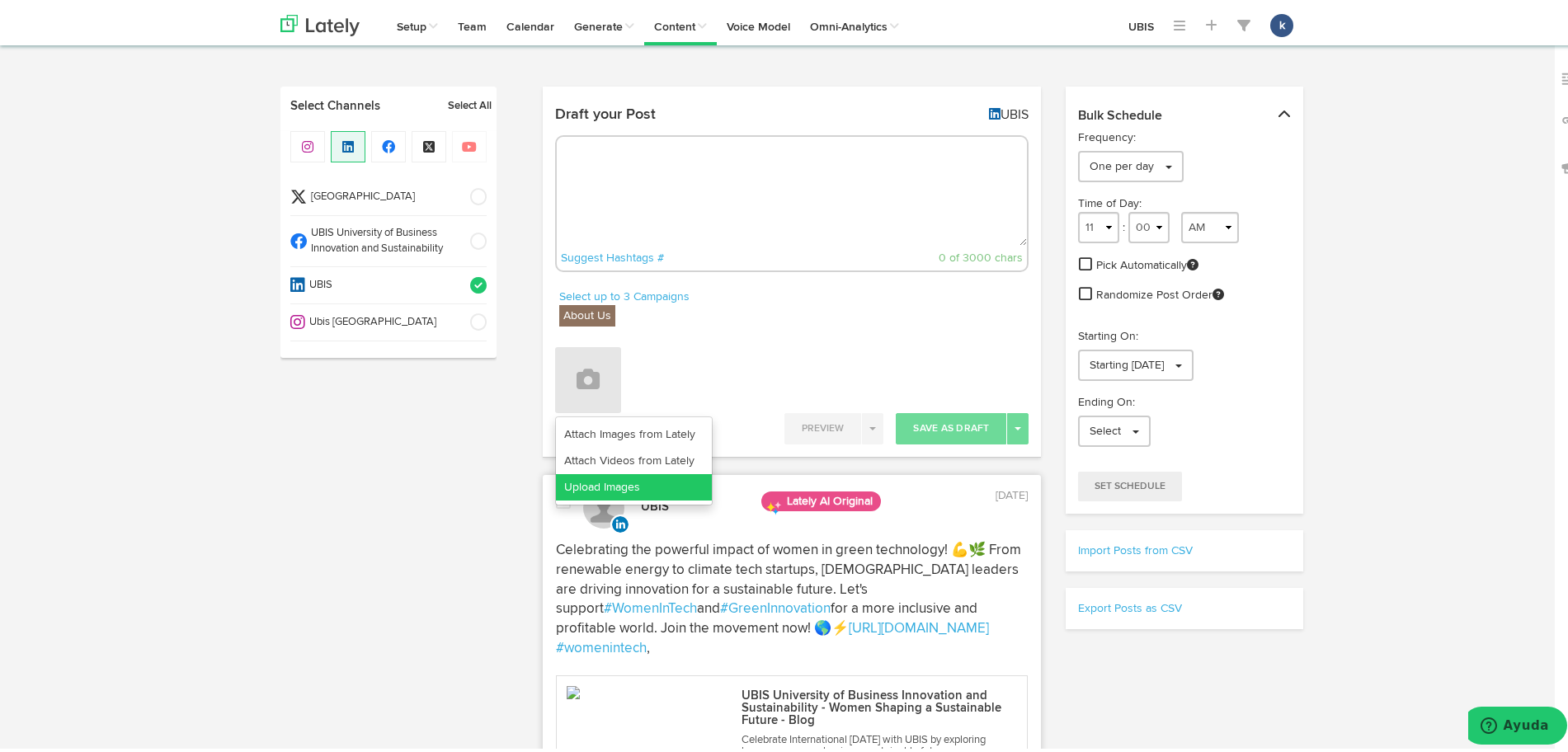
click at [663, 483] on link "Upload Images" at bounding box center [634, 483] width 156 height 26
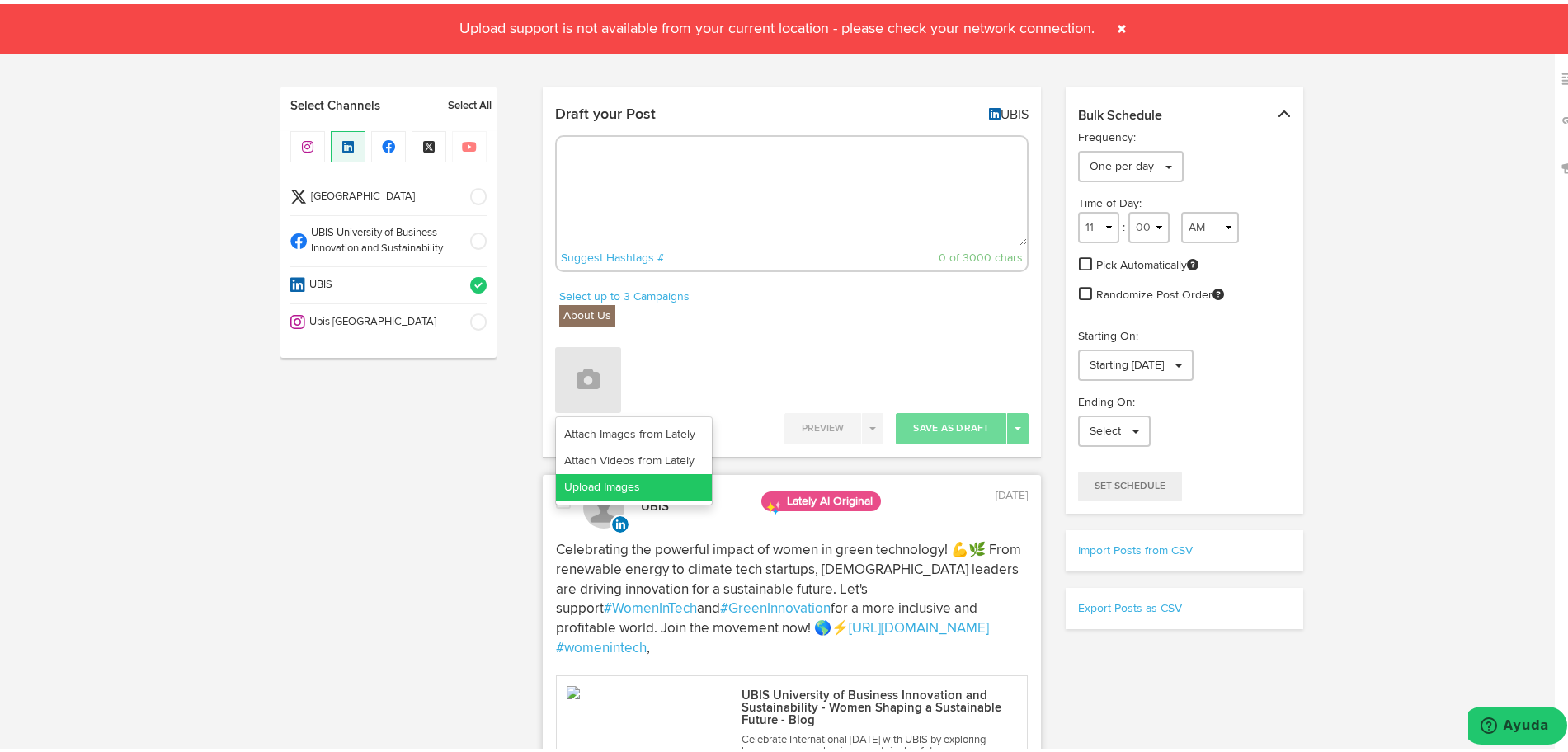
click at [675, 475] on link "Upload Images" at bounding box center [634, 483] width 156 height 26
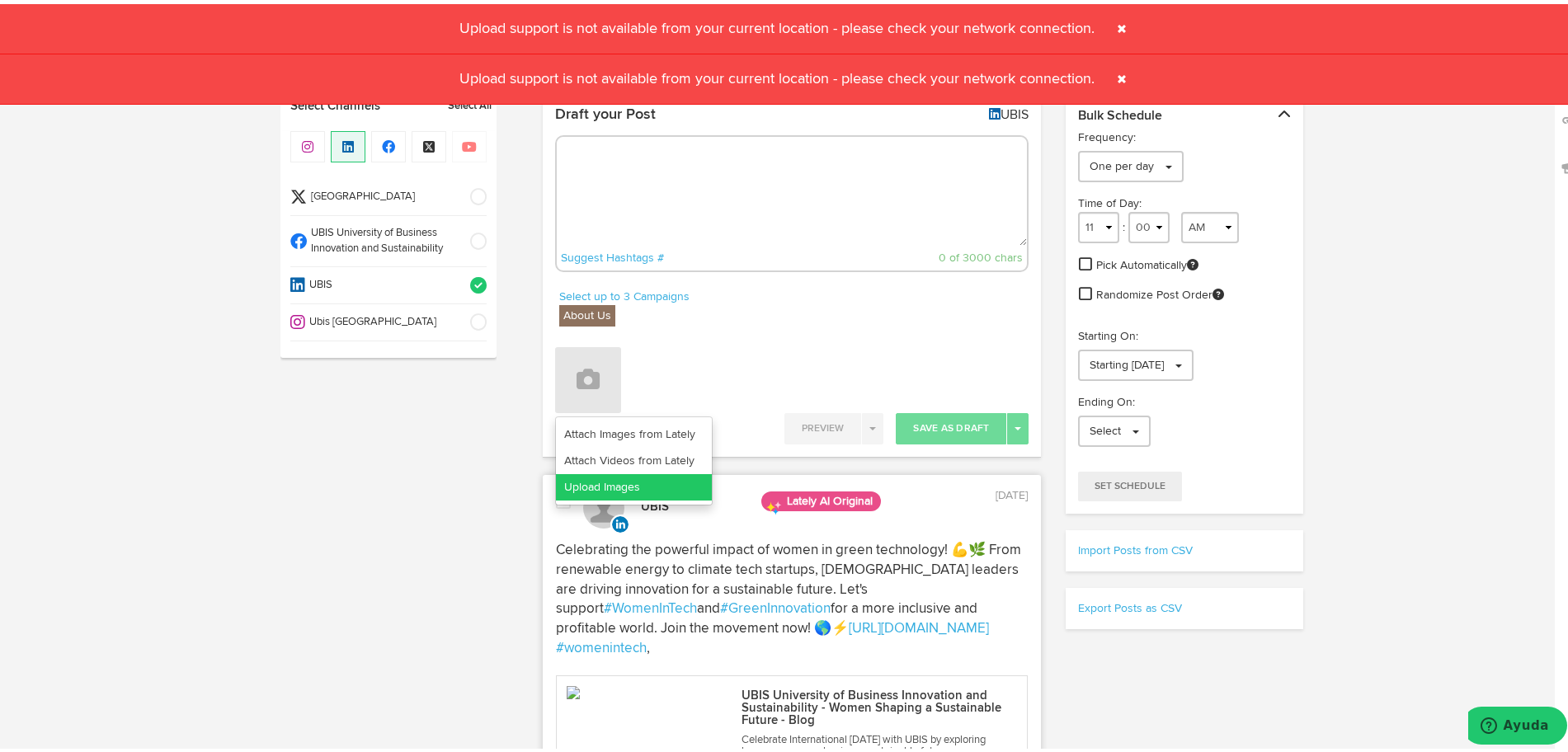
click at [675, 483] on link "Upload Images" at bounding box center [634, 483] width 156 height 26
